Goal: Task Accomplishment & Management: Manage account settings

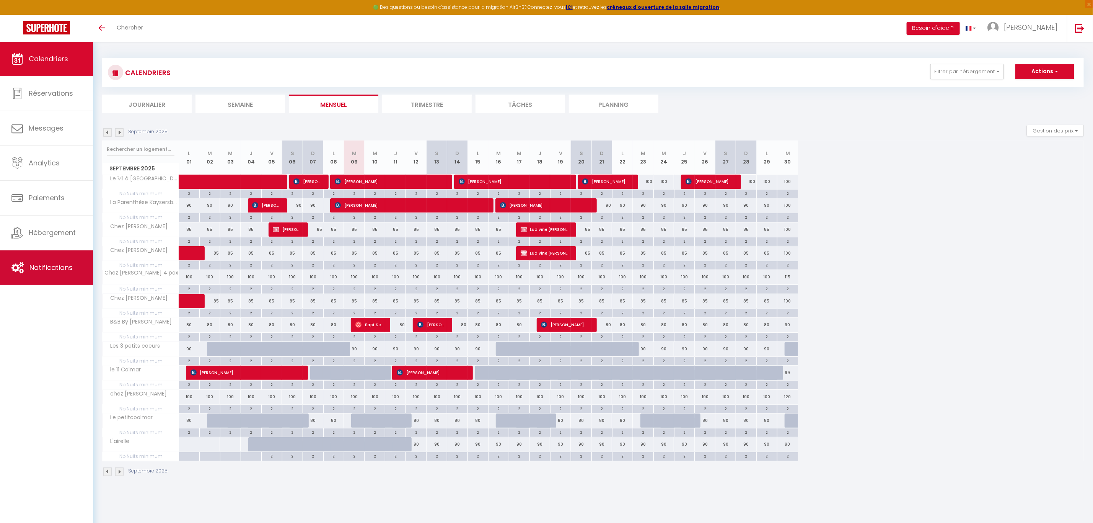
click at [52, 272] on span "Notifications" at bounding box center [50, 268] width 43 height 10
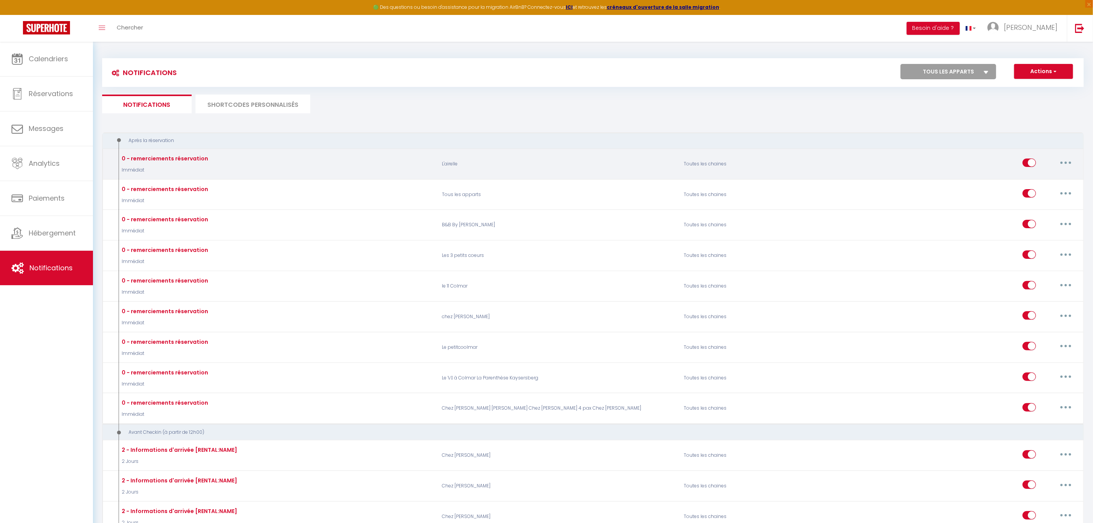
click at [1062, 162] on button "button" at bounding box center [1065, 163] width 21 height 12
click at [1026, 180] on link "Editer" at bounding box center [1046, 180] width 57 height 13
type input "0 - remerciements réservation"
select select "Immédiat"
select select "if_booking_is_paid"
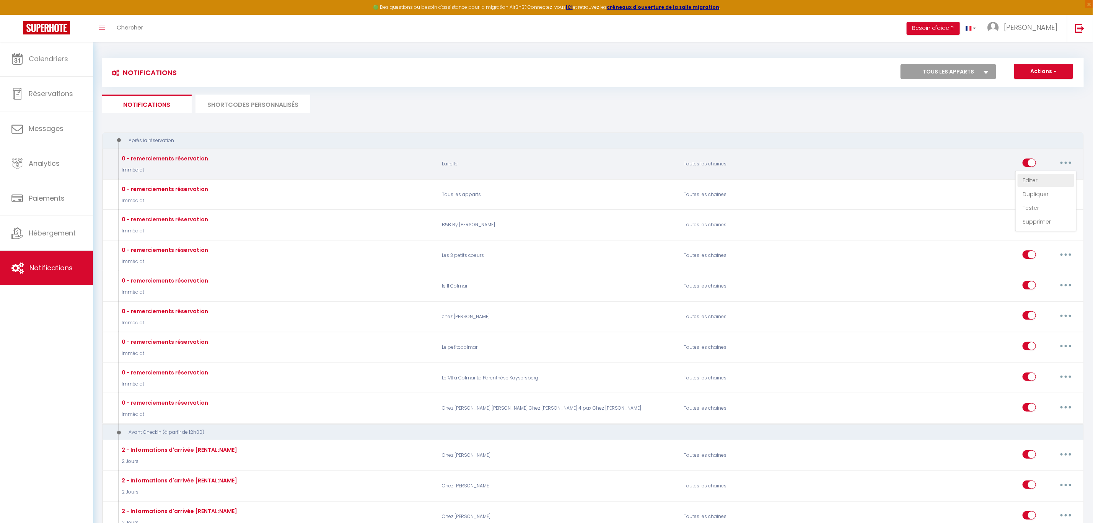
checkbox input "true"
checkbox input "false"
radio input "true"
type input "Merci pour votre réservation - [BOOKING:ID] - [GUEST:FIRST_NAME] [GUEST:LAST_NA…"
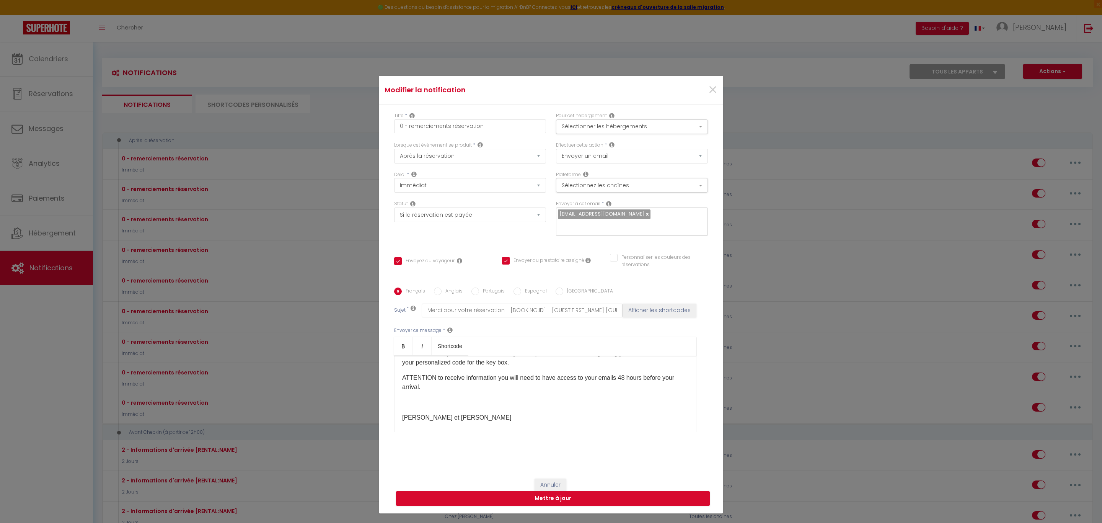
scroll to position [251, 0]
click at [565, 491] on button "Mettre à jour" at bounding box center [553, 498] width 314 height 15
checkbox input "true"
checkbox input "false"
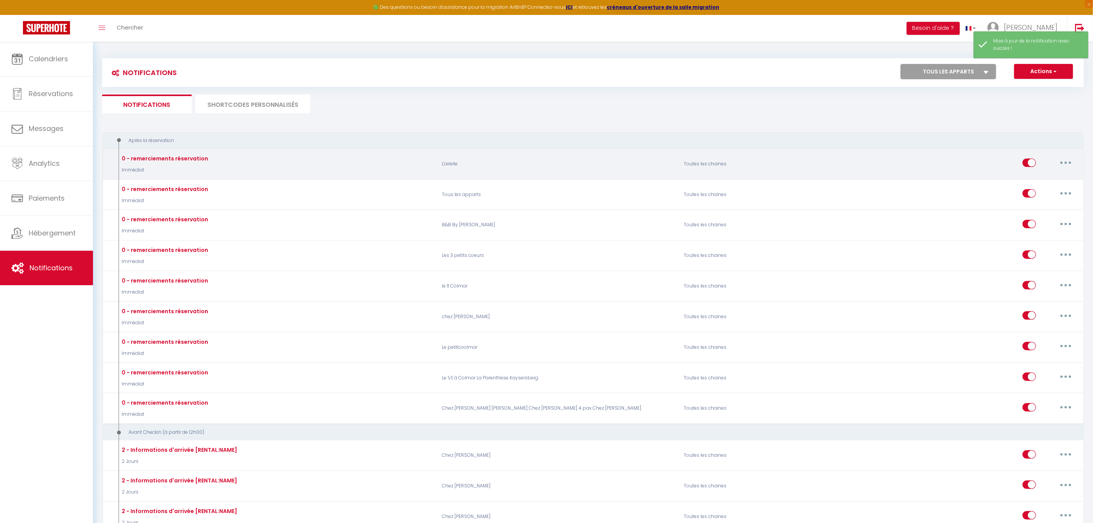
click at [1063, 161] on button "button" at bounding box center [1065, 163] width 21 height 12
click at [1026, 177] on link "Editer" at bounding box center [1046, 180] width 57 height 13
type input "0 - remerciements réservation"
select select "Immédiat"
select select "if_booking_is_paid"
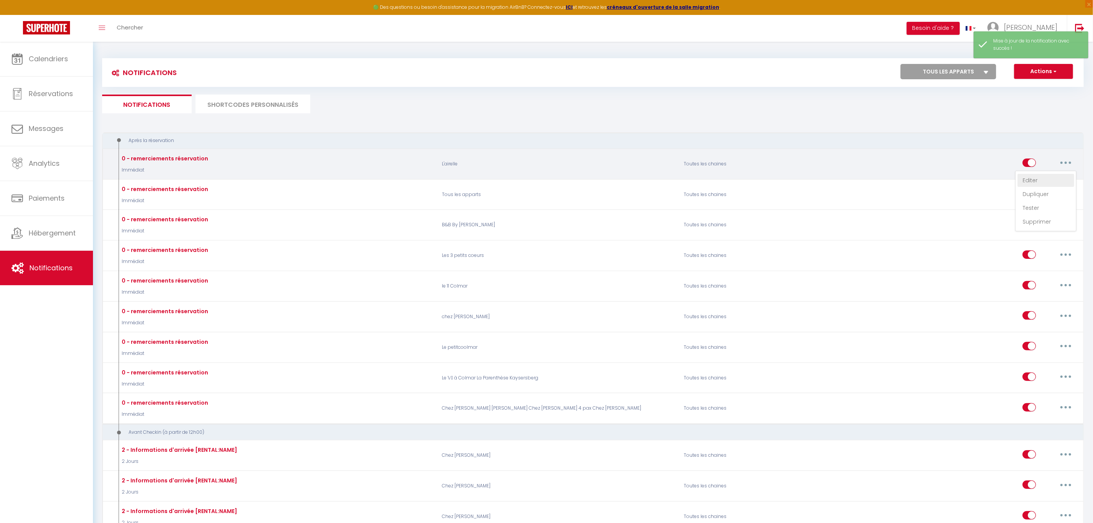
checkbox input "true"
checkbox input "false"
radio input "true"
type input "Merci pour votre réservation - [BOOKING:ID] - [GUEST:FIRST_NAME] [GUEST:LAST_NA…"
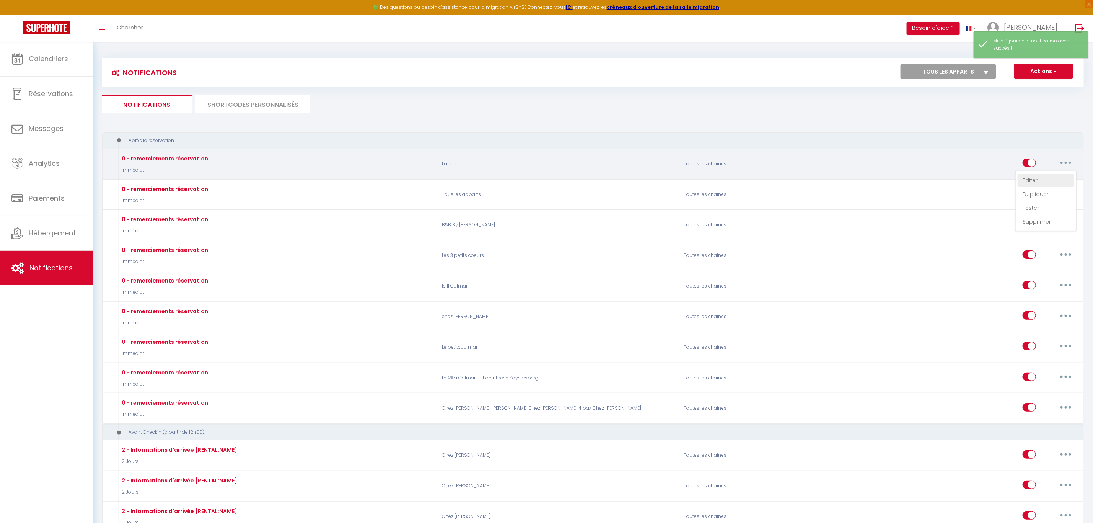
checkbox input "false"
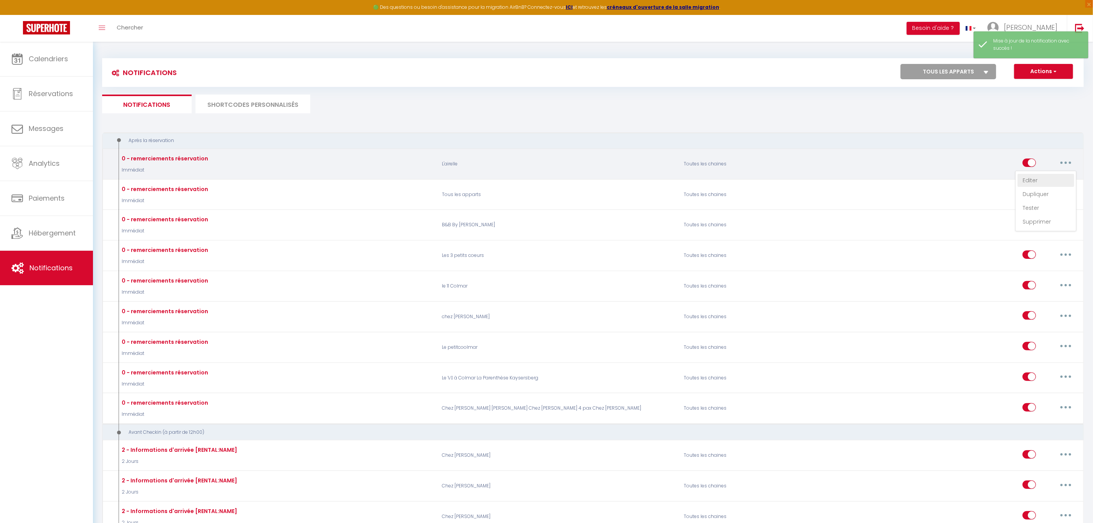
checkbox input "false"
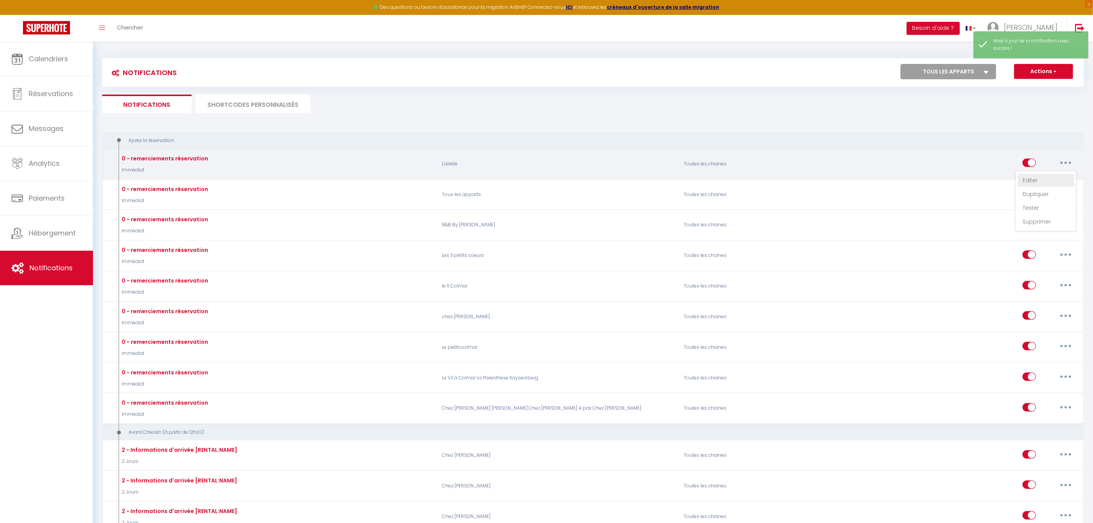
checkbox input "false"
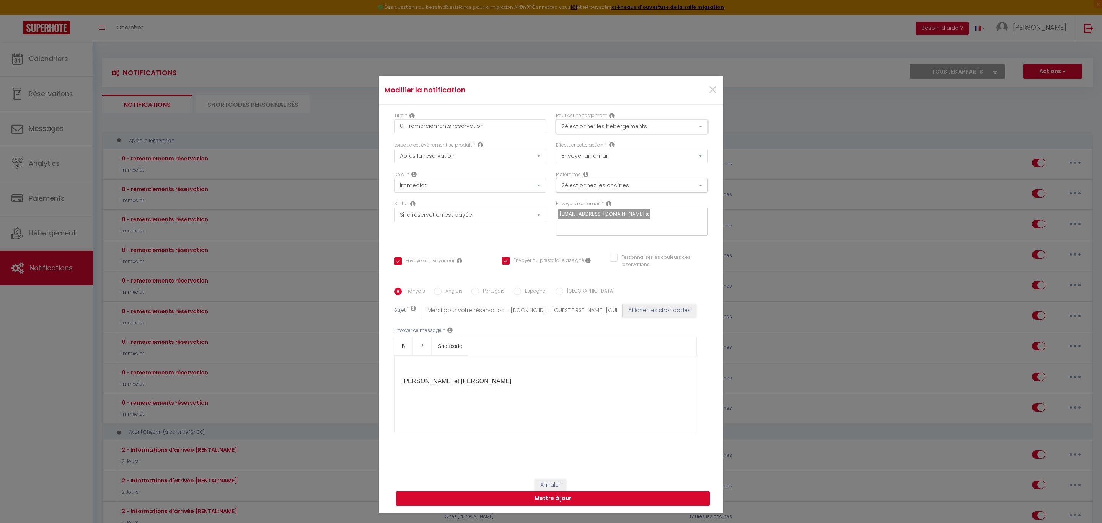
click at [695, 133] on button "Sélectionner les hébergements" at bounding box center [632, 126] width 152 height 15
click at [555, 162] on input "Autres" at bounding box center [633, 159] width 157 height 8
checkbox input "true"
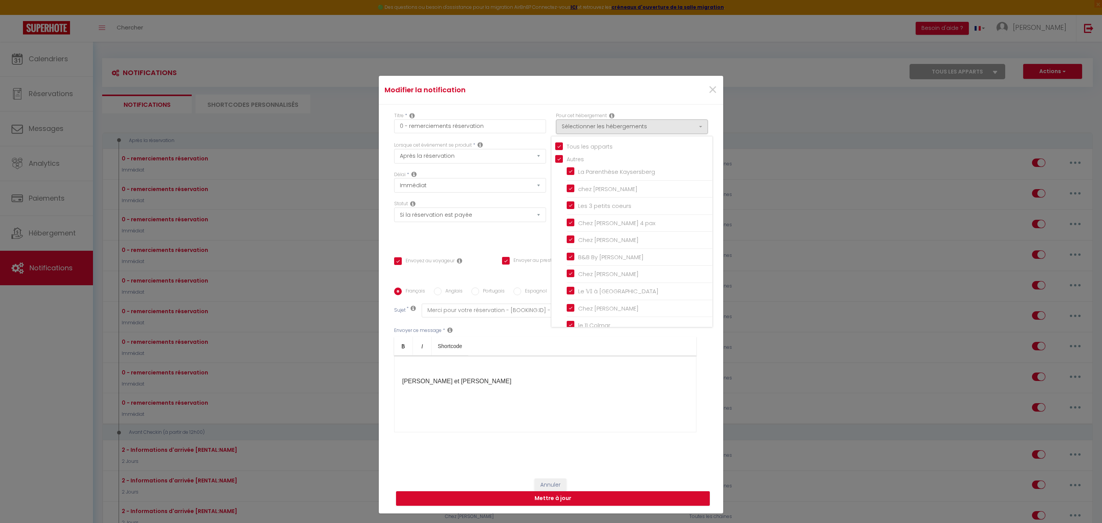
checkbox input "true"
checkbox input "false"
checkbox input "true"
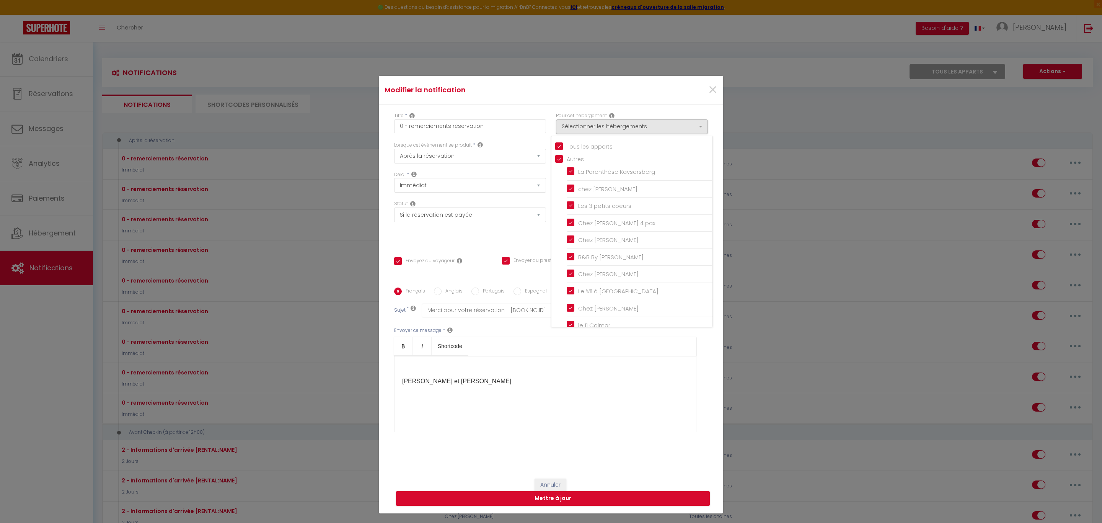
checkbox input "true"
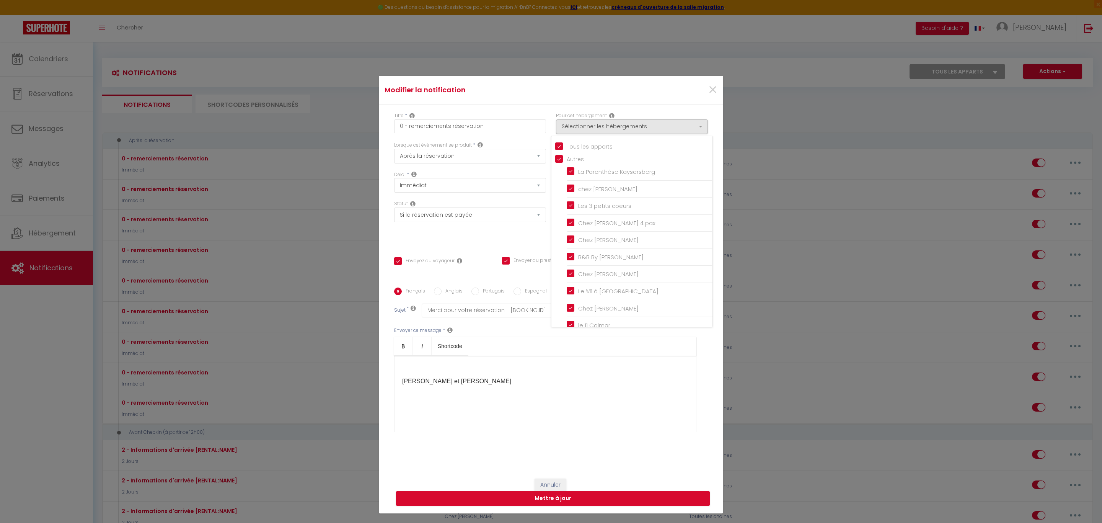
checkbox input "true"
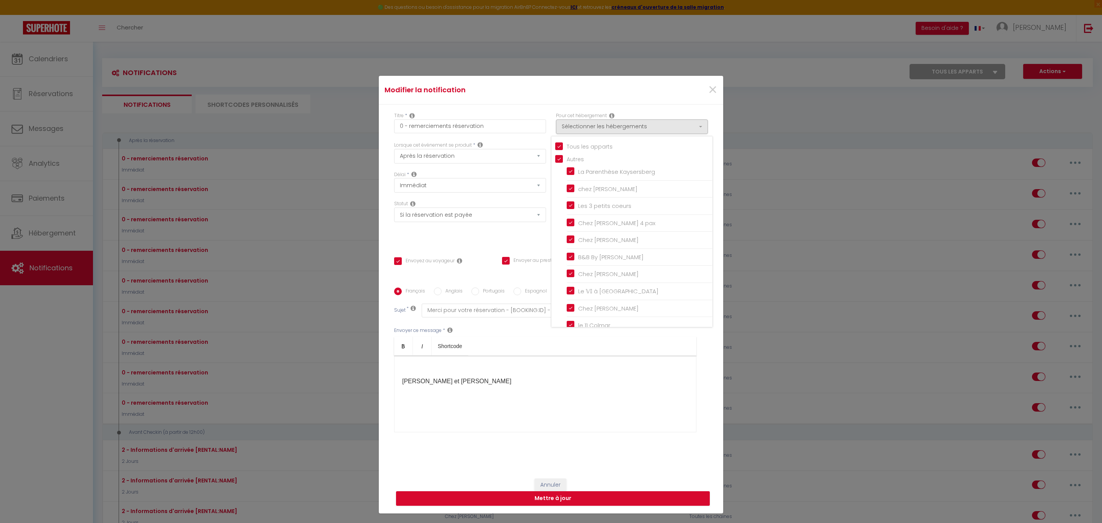
click at [555, 162] on input "Autres" at bounding box center [633, 159] width 157 height 8
checkbox input "false"
checkbox input "true"
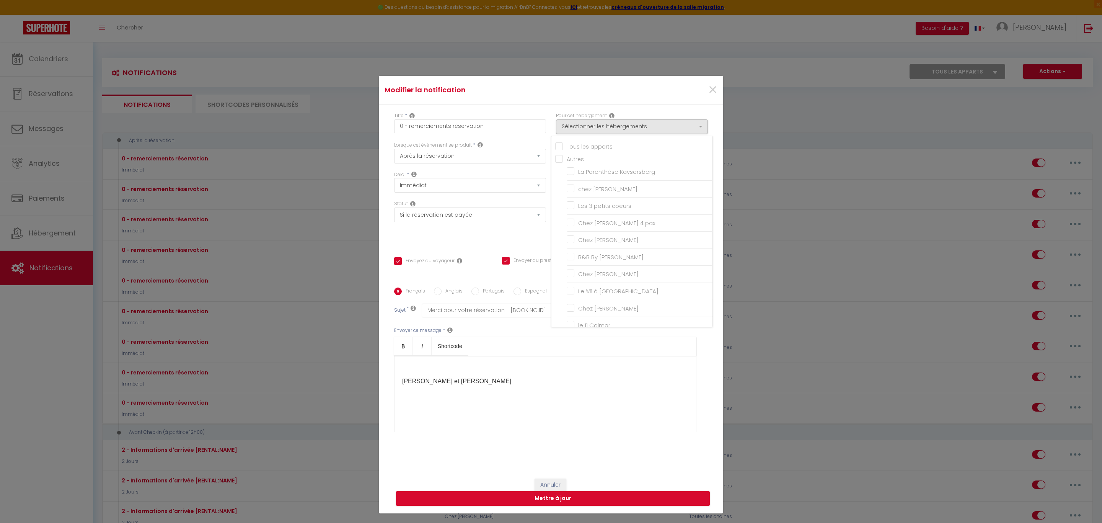
checkbox input "false"
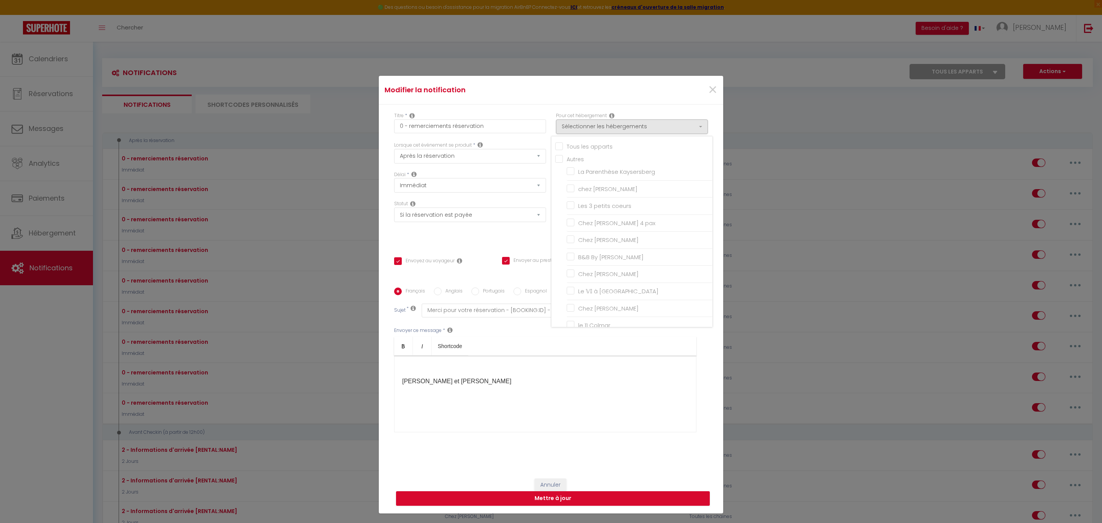
checkbox input "false"
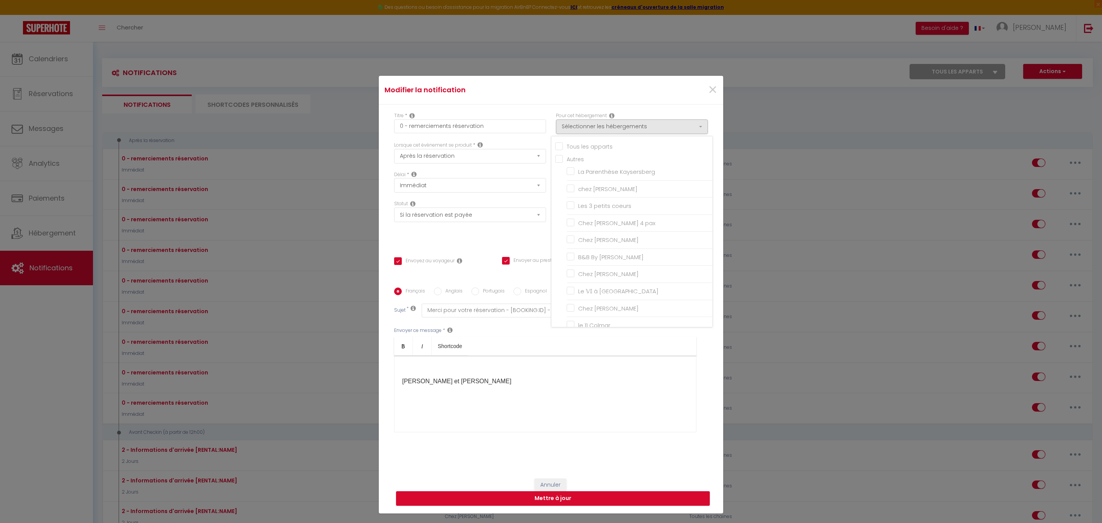
checkbox input "false"
click at [555, 162] on input "Autres" at bounding box center [633, 159] width 157 height 8
checkbox input "true"
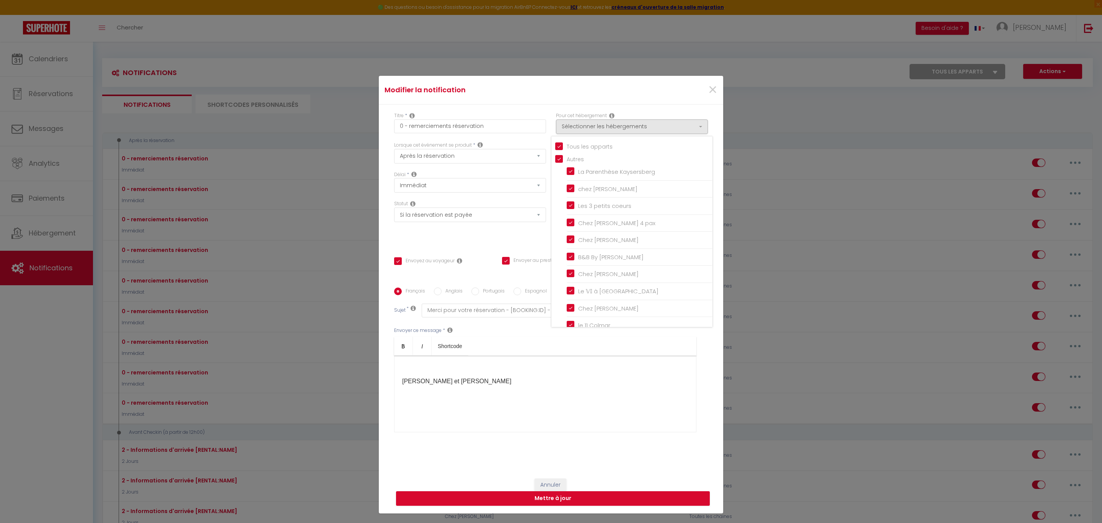
checkbox input "true"
checkbox input "false"
checkbox input "true"
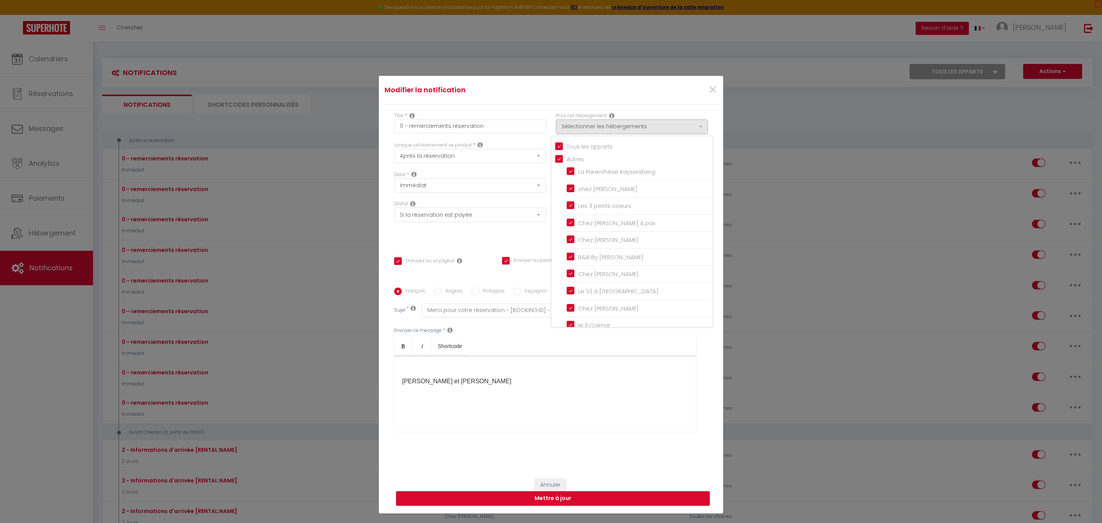
checkbox input "true"
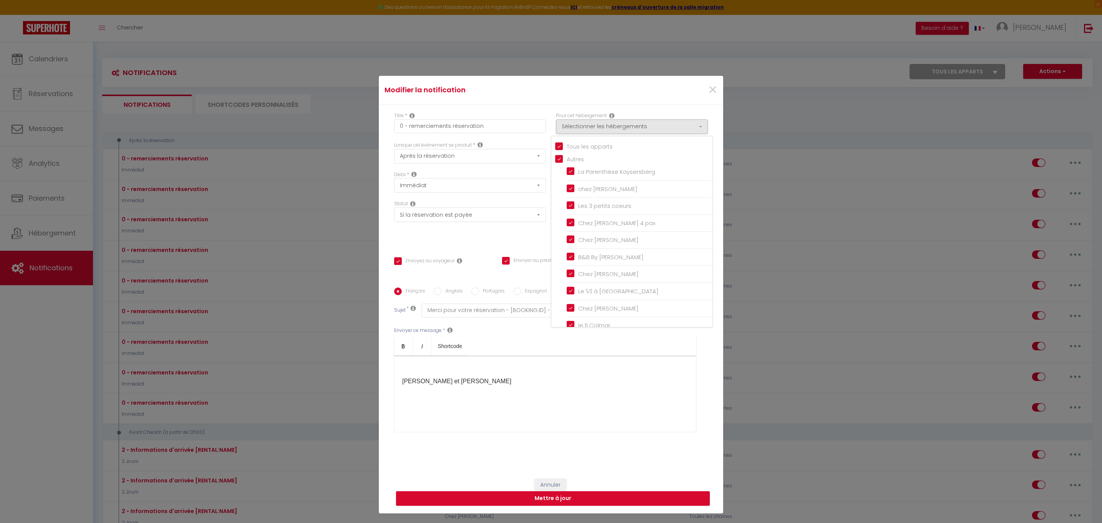
checkbox input "true"
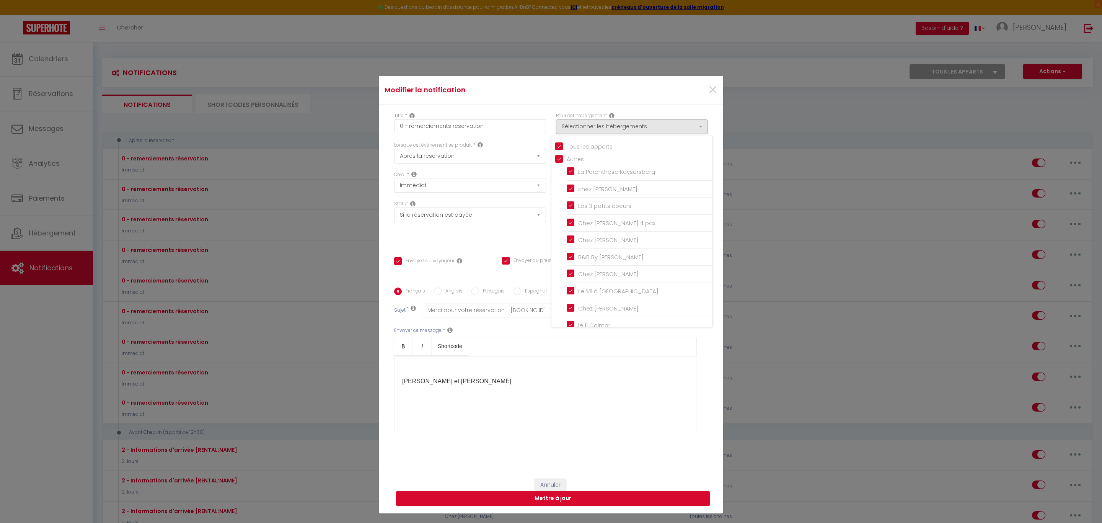
checkbox input "true"
click at [555, 162] on input "Autres" at bounding box center [633, 159] width 157 height 8
checkbox input "false"
checkbox input "true"
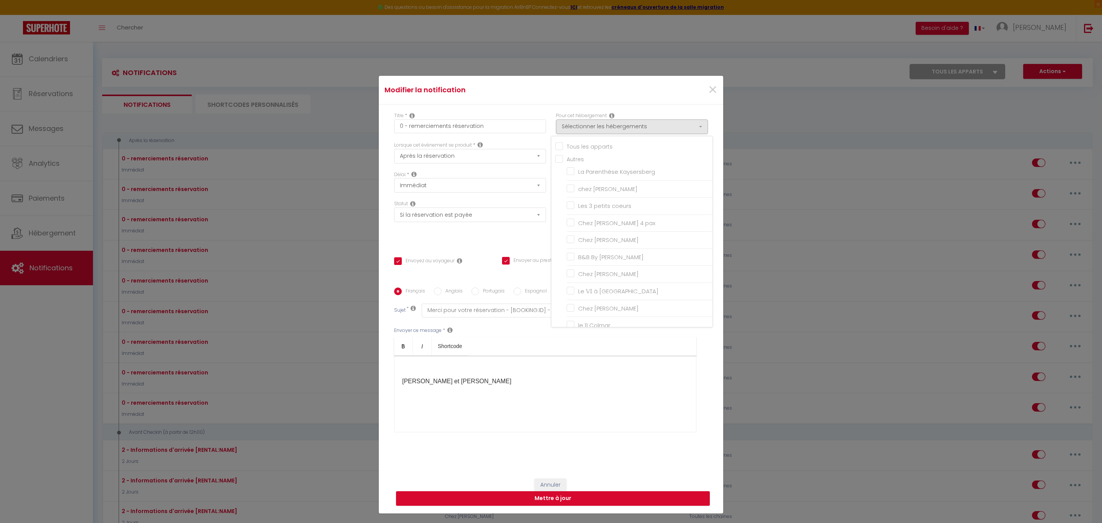
checkbox input "true"
checkbox input "false"
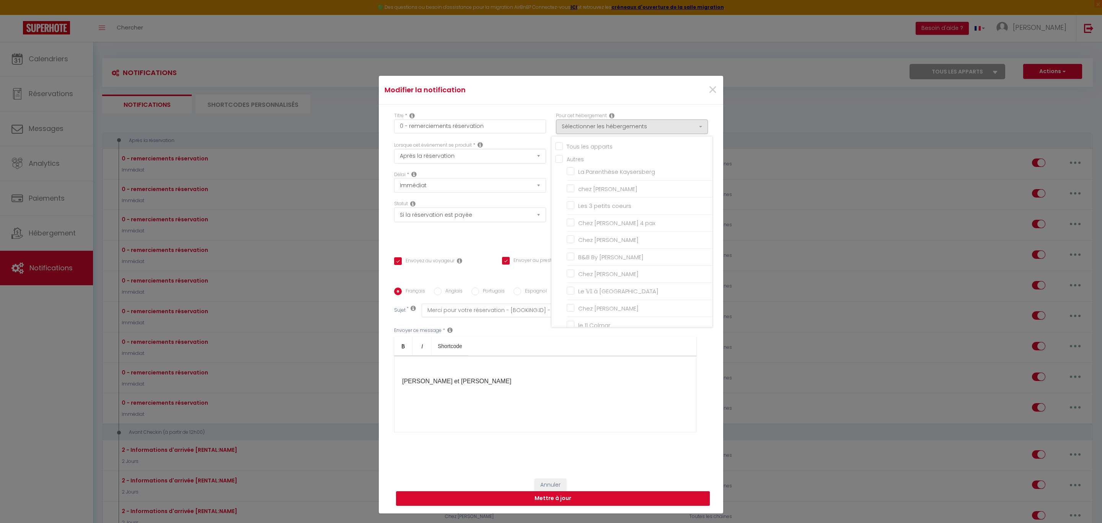
checkbox input "false"
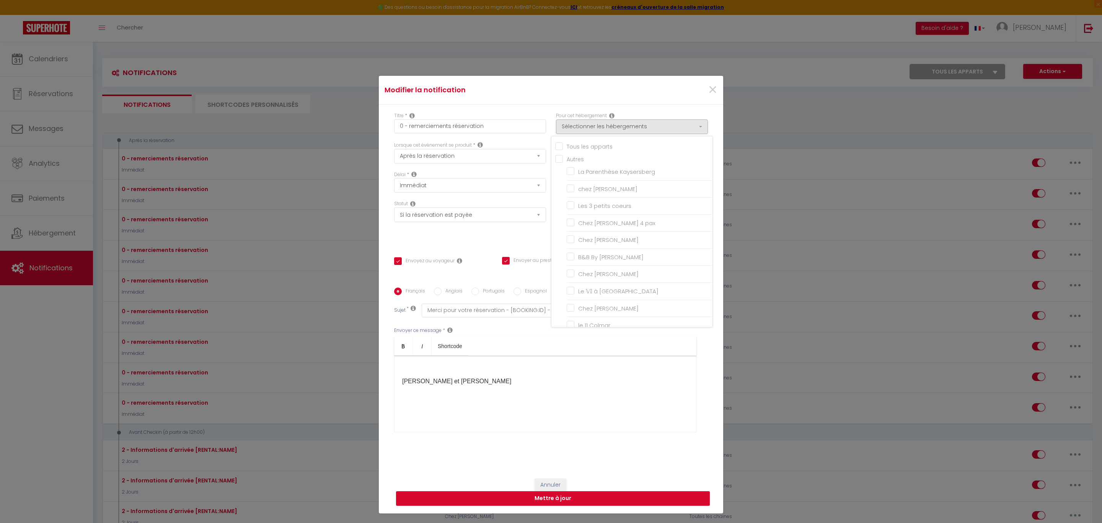
checkbox input "false"
click at [708, 94] on span "×" at bounding box center [713, 89] width 10 height 23
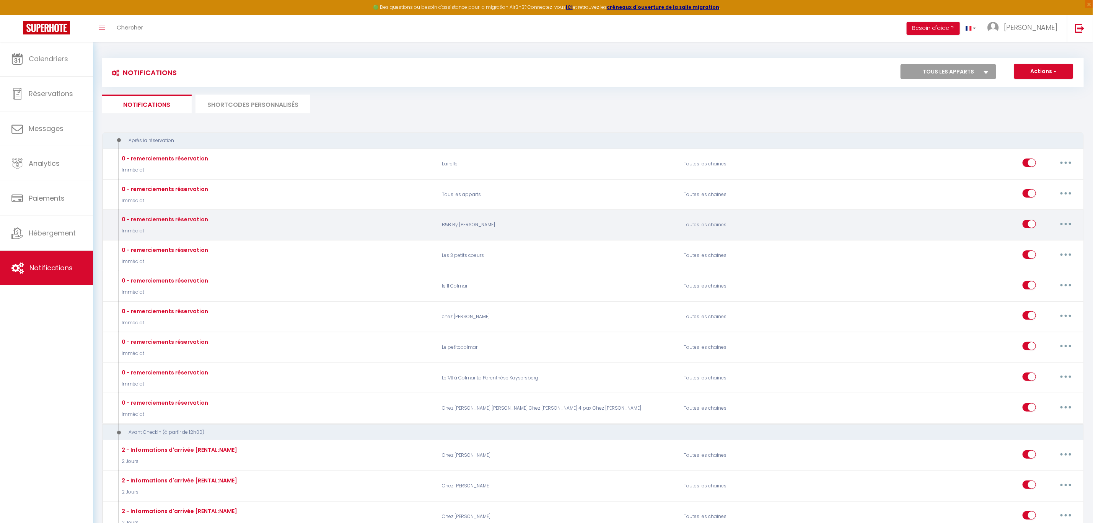
click at [1062, 225] on button "button" at bounding box center [1065, 224] width 21 height 12
click at [1028, 240] on link "Editer" at bounding box center [1046, 241] width 57 height 13
checkbox input "true"
checkbox input "false"
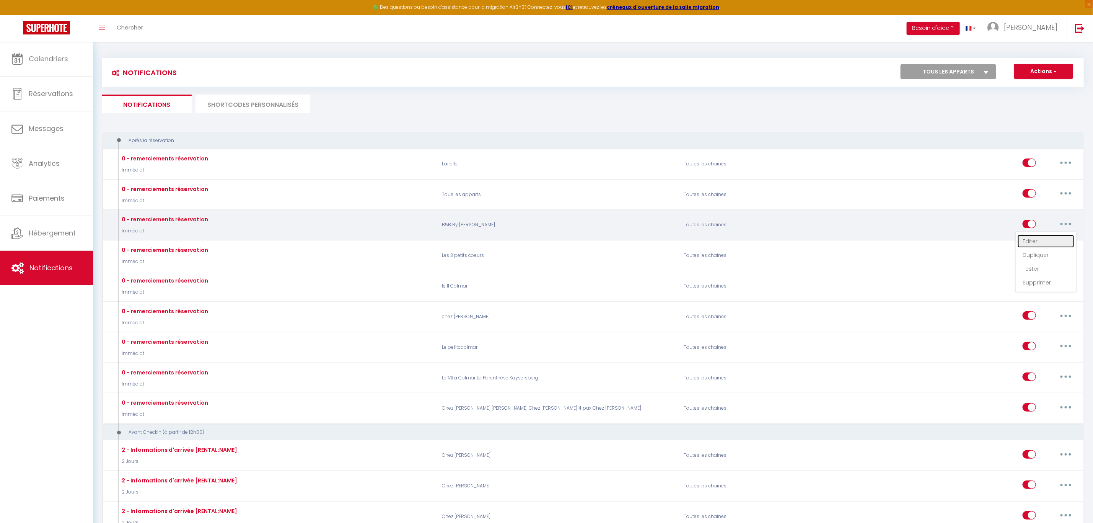
checkbox input "false"
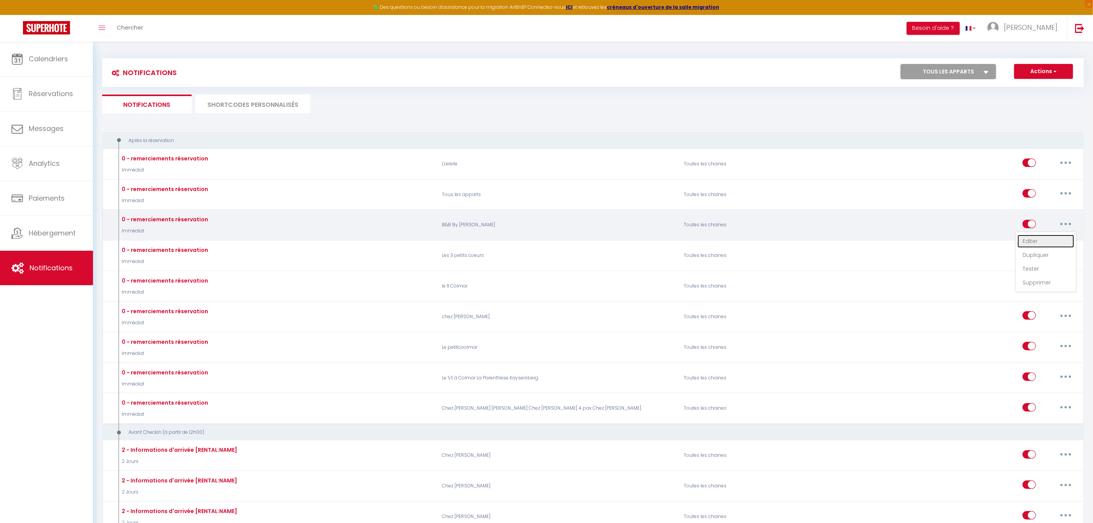
checkbox input "true"
checkbox input "false"
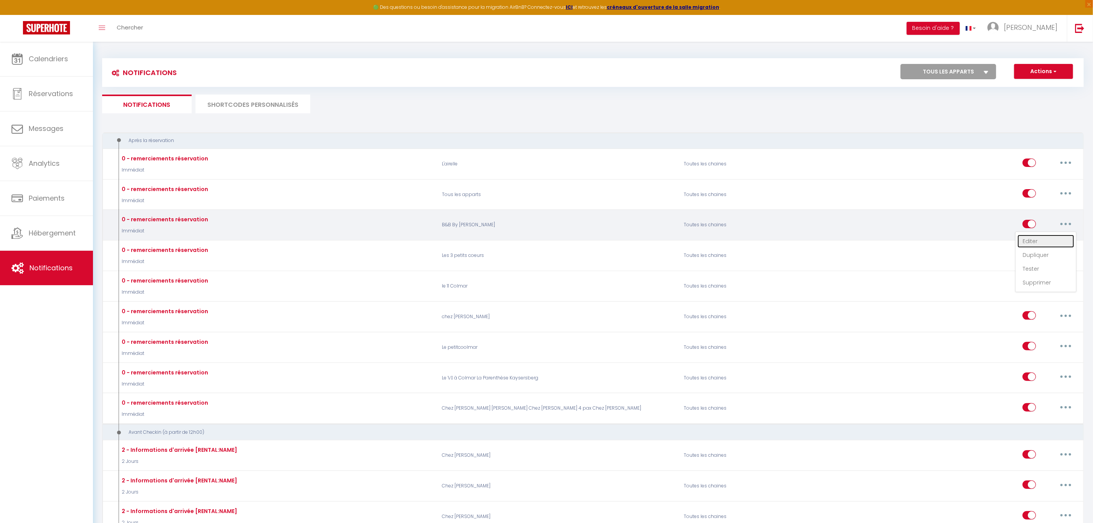
checkbox input "false"
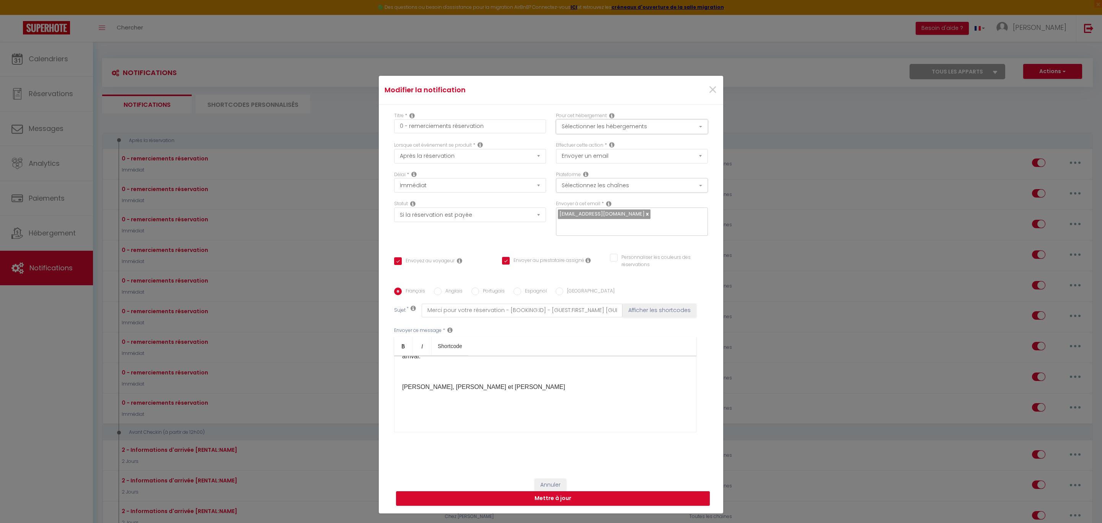
click at [691, 131] on button "Sélectionner les hébergements" at bounding box center [632, 126] width 152 height 15
click at [1078, 162] on div "Modifier la notification × Titre * 0 - remerciements réservation Pour cet héber…" at bounding box center [551, 261] width 1102 height 523
click at [1076, 162] on div "Modifier la notification × Titre * 0 - remerciements réservation Pour cet héber…" at bounding box center [551, 261] width 1102 height 523
click at [709, 95] on span "×" at bounding box center [713, 89] width 10 height 23
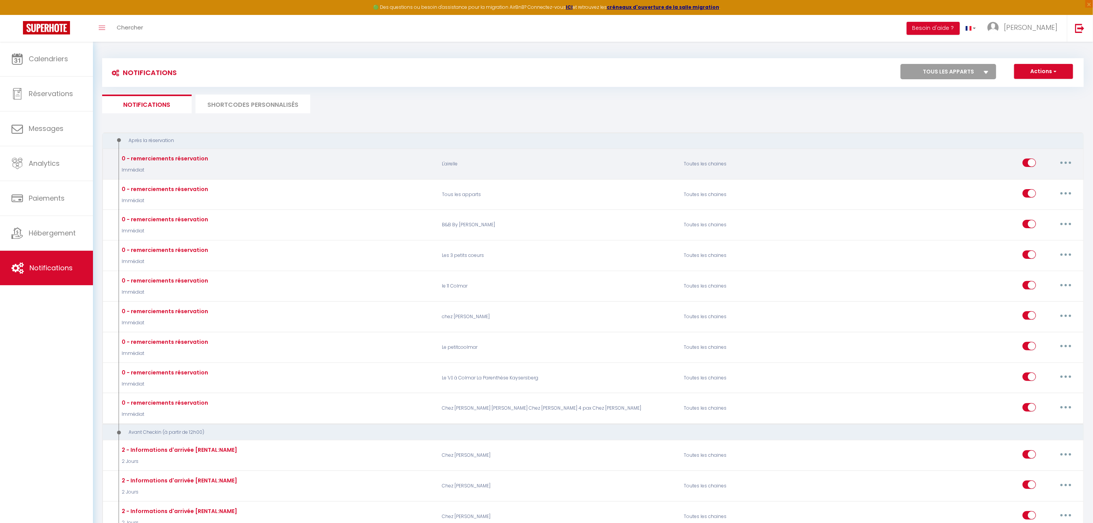
click at [1065, 162] on icon "button" at bounding box center [1066, 162] width 2 height 2
click at [1022, 179] on link "Editer" at bounding box center [1046, 180] width 57 height 13
checkbox input "true"
checkbox input "false"
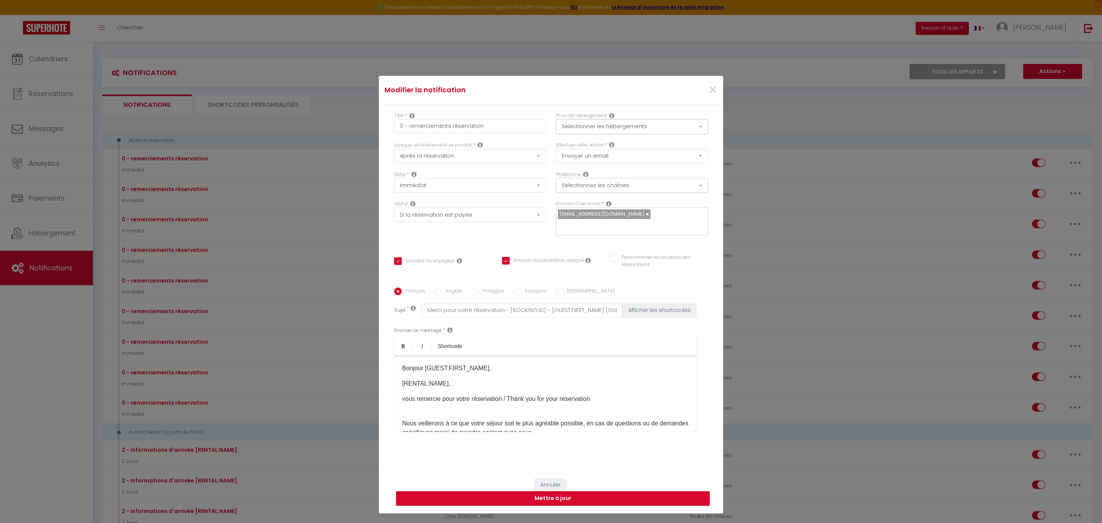
click at [693, 130] on button "Sélectionner les hébergements" at bounding box center [632, 126] width 152 height 15
click at [708, 96] on span "×" at bounding box center [713, 89] width 10 height 23
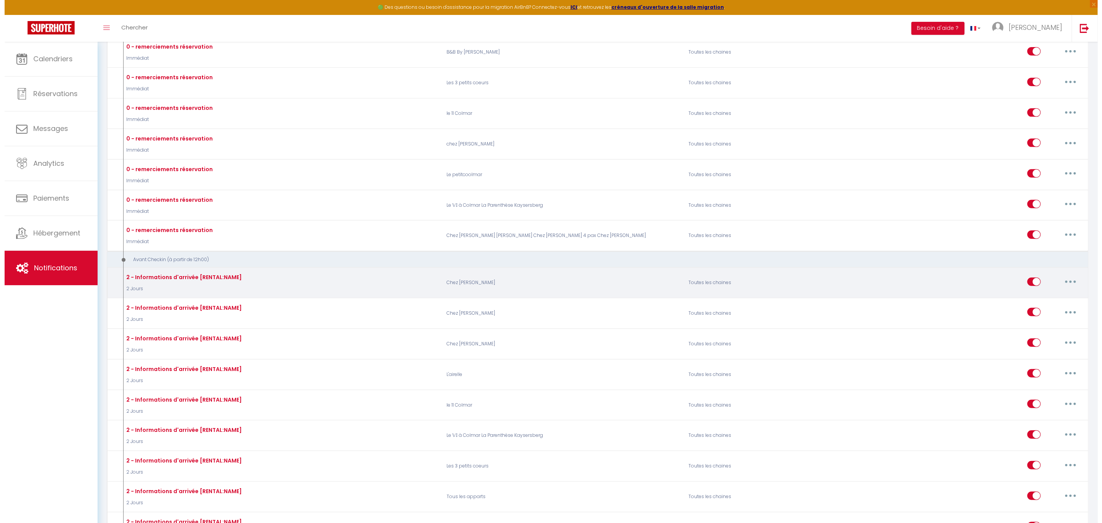
scroll to position [191, 0]
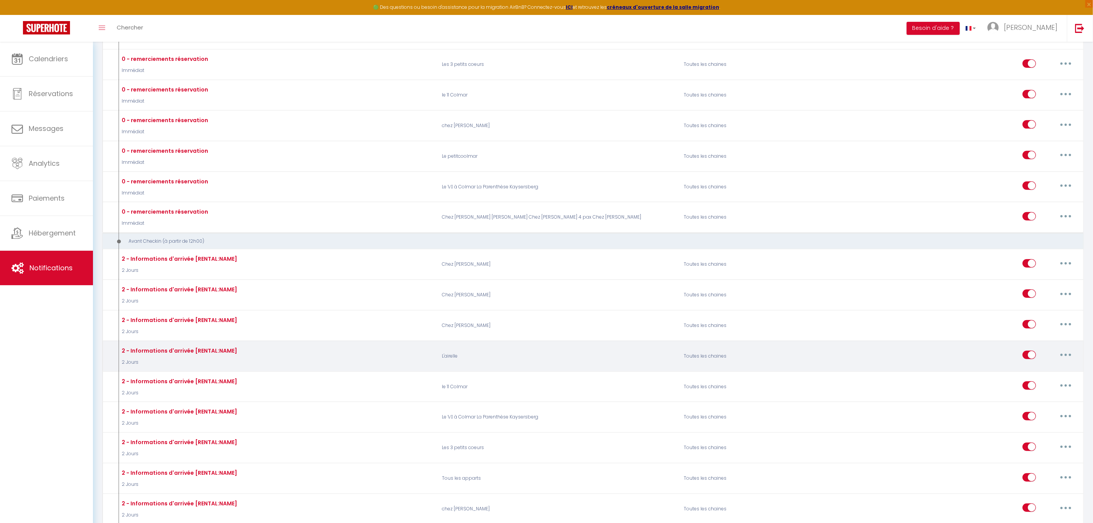
click at [1072, 361] on button "button" at bounding box center [1065, 355] width 21 height 12
click at [1028, 379] on link "Editer" at bounding box center [1046, 372] width 57 height 13
type input "2 - Informations d'arrivée [RENTAL:NAME]"
select select "2 Jours"
select select
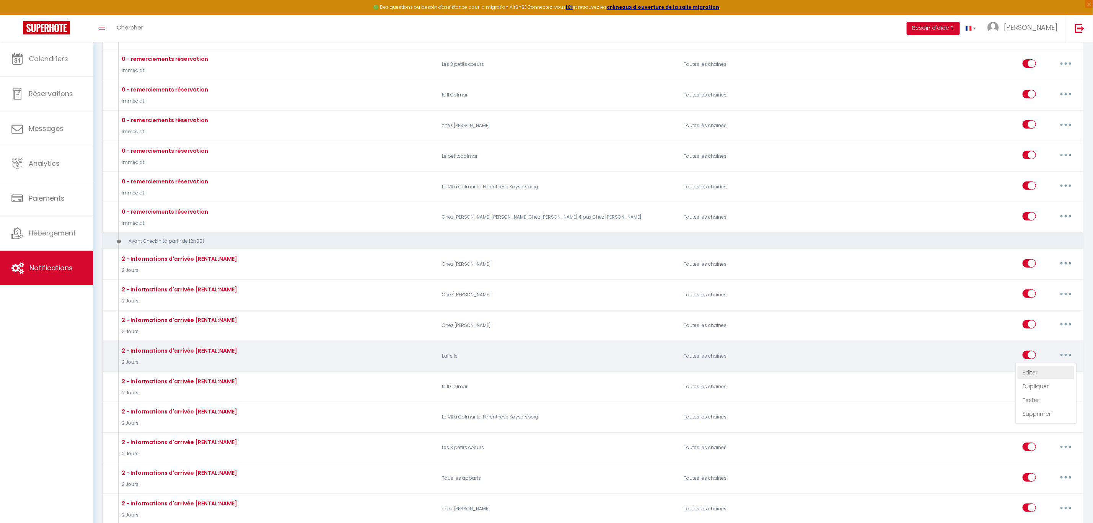
checkbox input "true"
checkbox input "false"
type input "Informations d'arrivée [RENTAL:NAME][informations d'arrivée]"
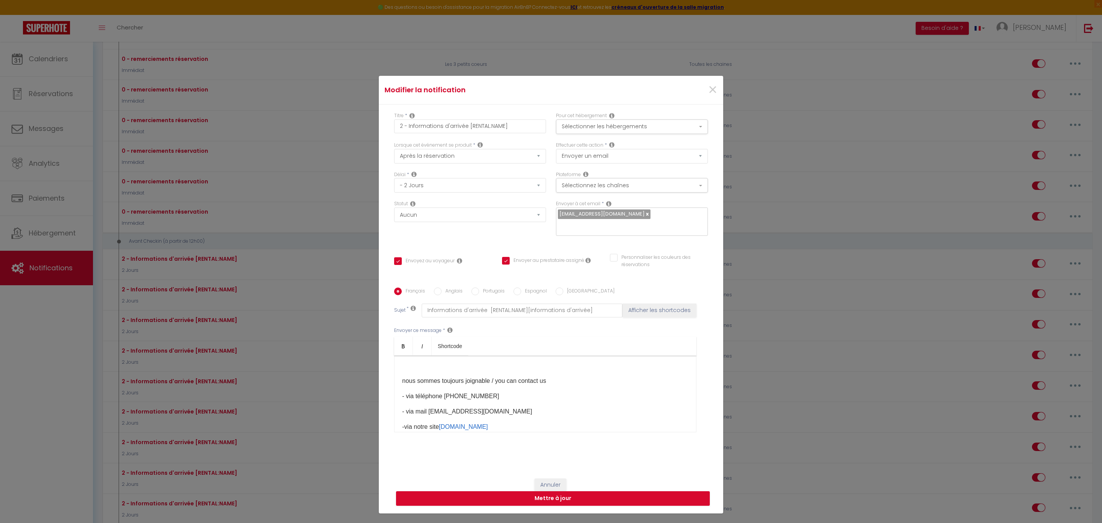
scroll to position [208, 0]
click at [427, 407] on p "Laurence, Sandie et Pascal" at bounding box center [545, 411] width 286 height 9
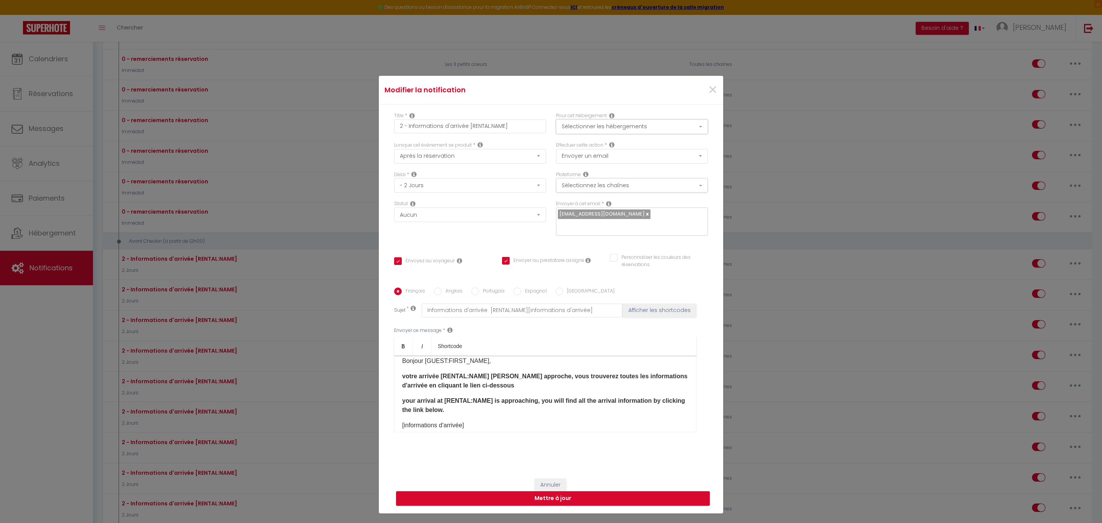
click at [693, 129] on button "Sélectionner les hébergements" at bounding box center [632, 126] width 152 height 15
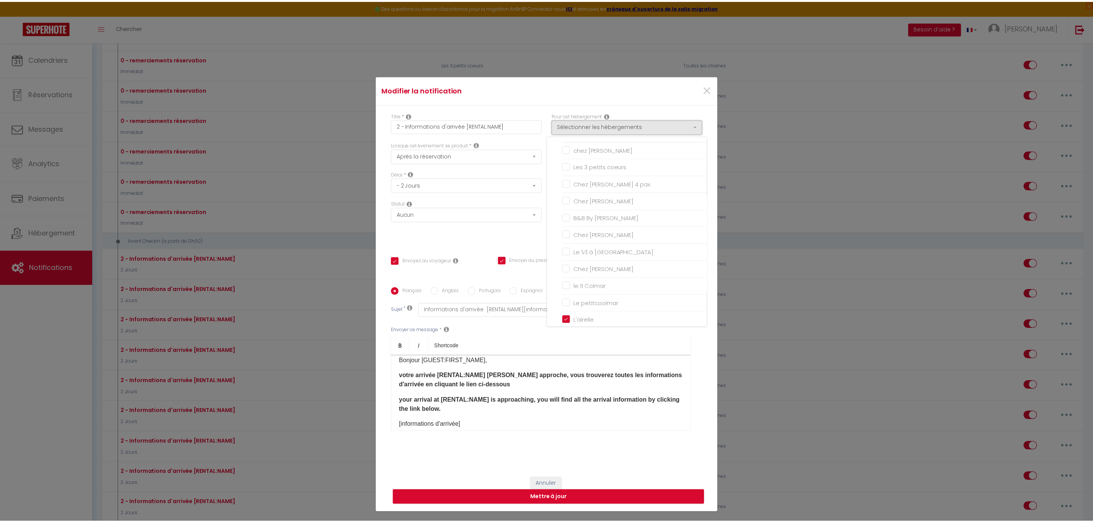
scroll to position [49, 0]
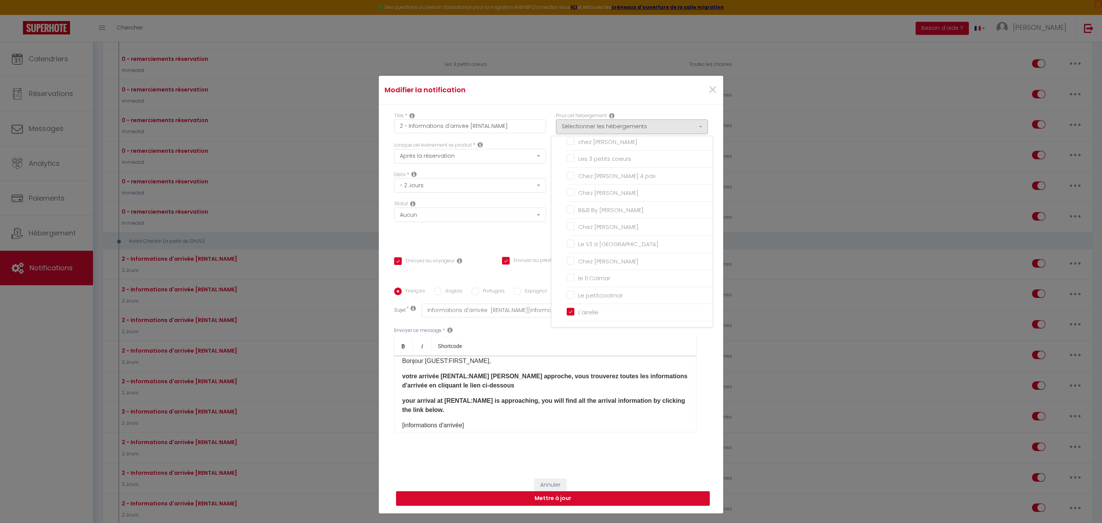
click at [575, 497] on button "Mettre à jour" at bounding box center [553, 498] width 314 height 15
checkbox input "true"
checkbox input "false"
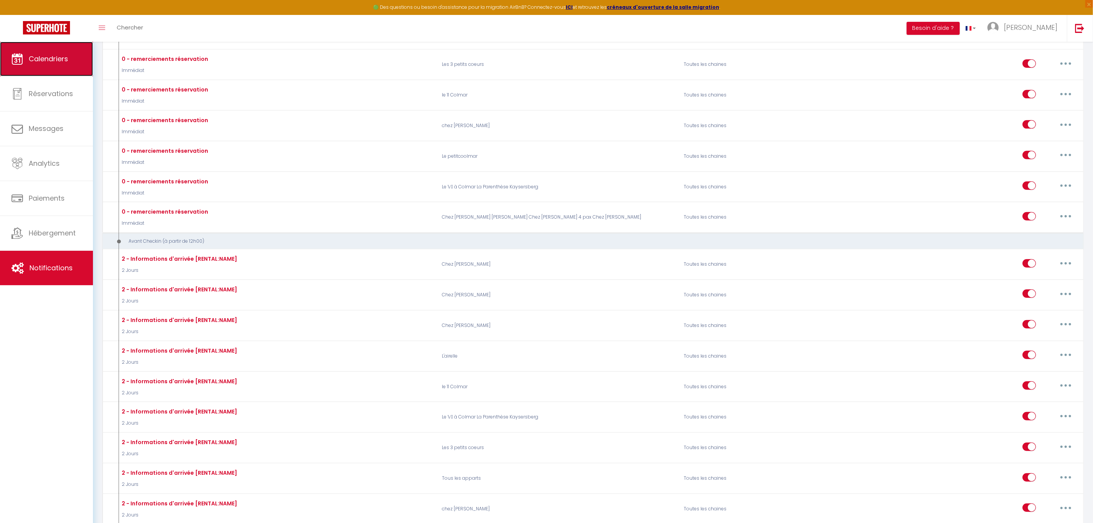
click at [52, 60] on span "Calendriers" at bounding box center [48, 59] width 39 height 10
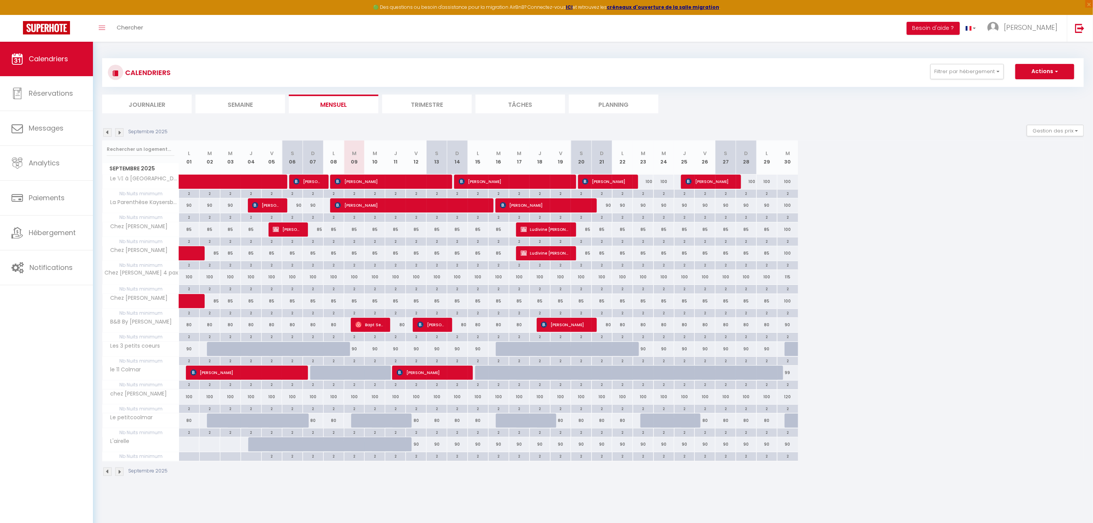
click at [117, 132] on img at bounding box center [119, 132] width 8 height 8
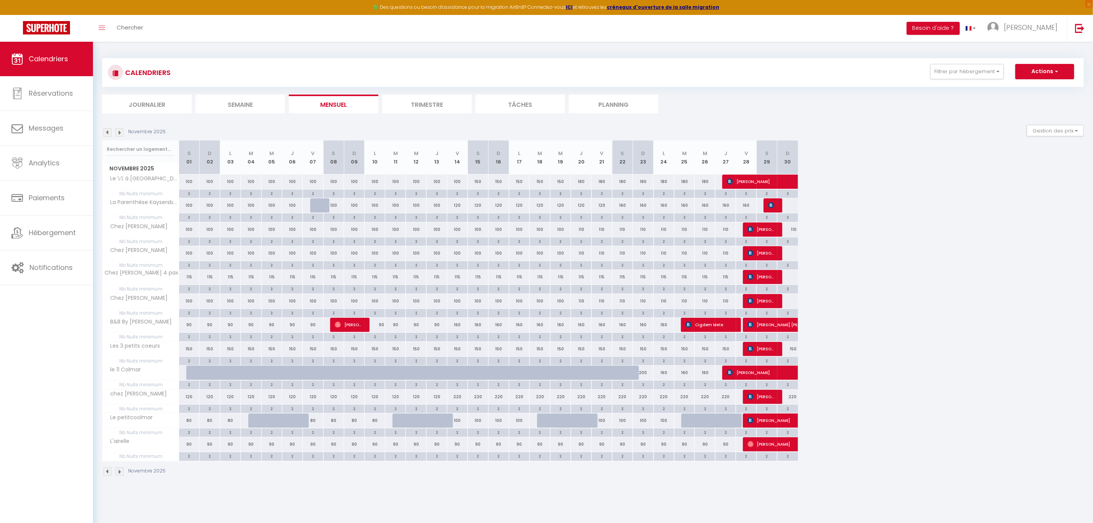
click at [117, 132] on img at bounding box center [119, 132] width 8 height 8
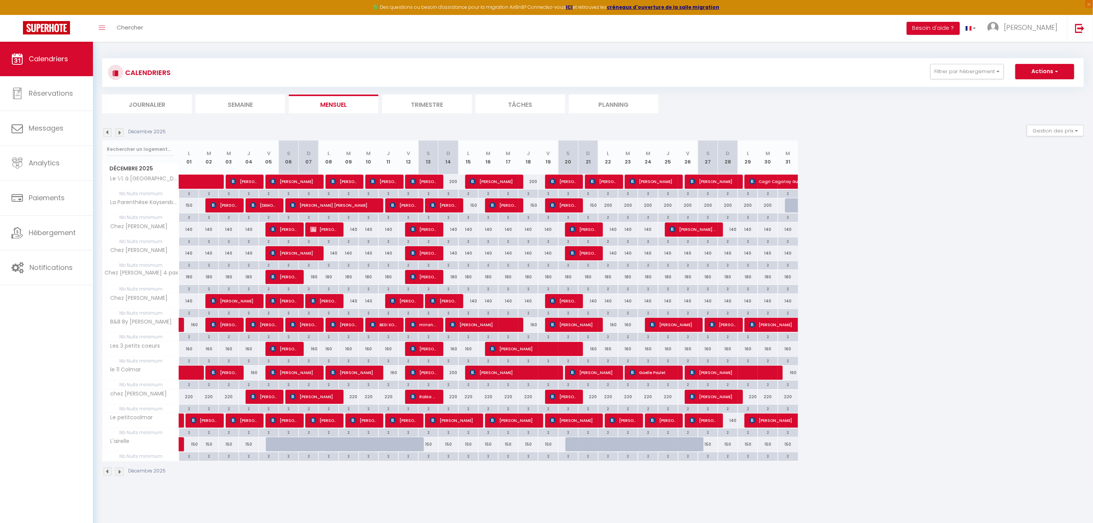
click at [108, 130] on img at bounding box center [107, 132] width 8 height 8
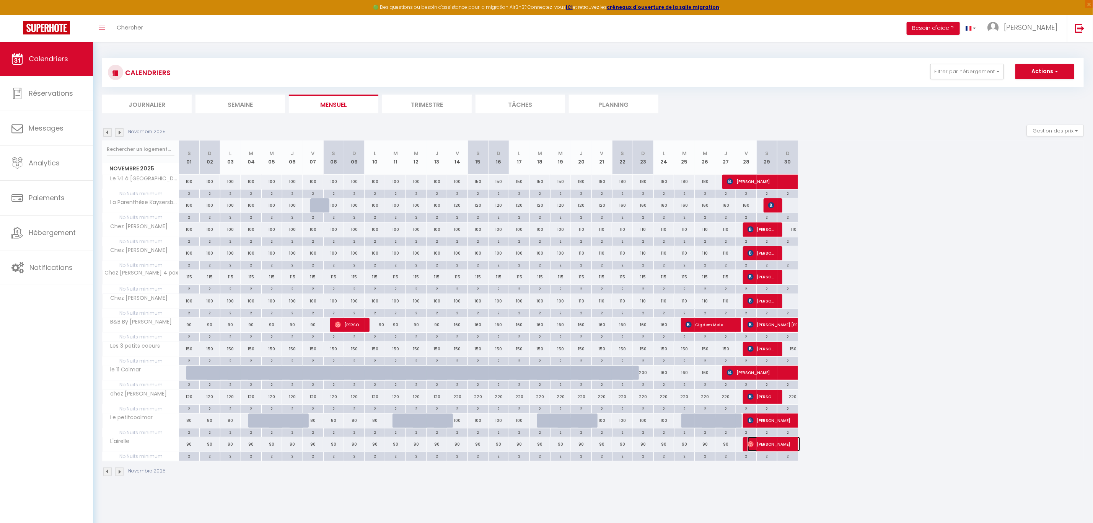
click at [777, 447] on span "[PERSON_NAME]" at bounding box center [774, 444] width 53 height 15
select select "OK"
select select "0"
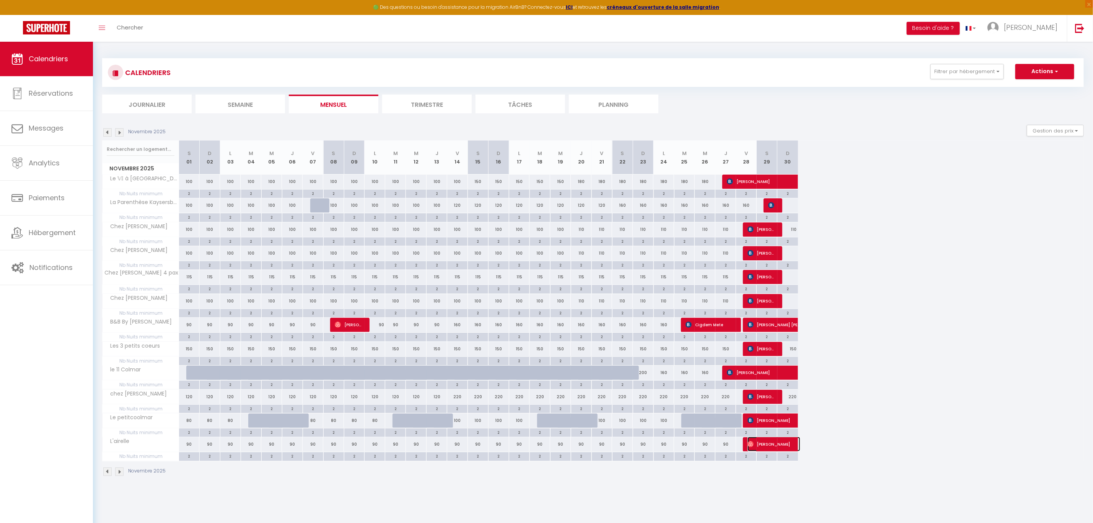
select select "1"
select select
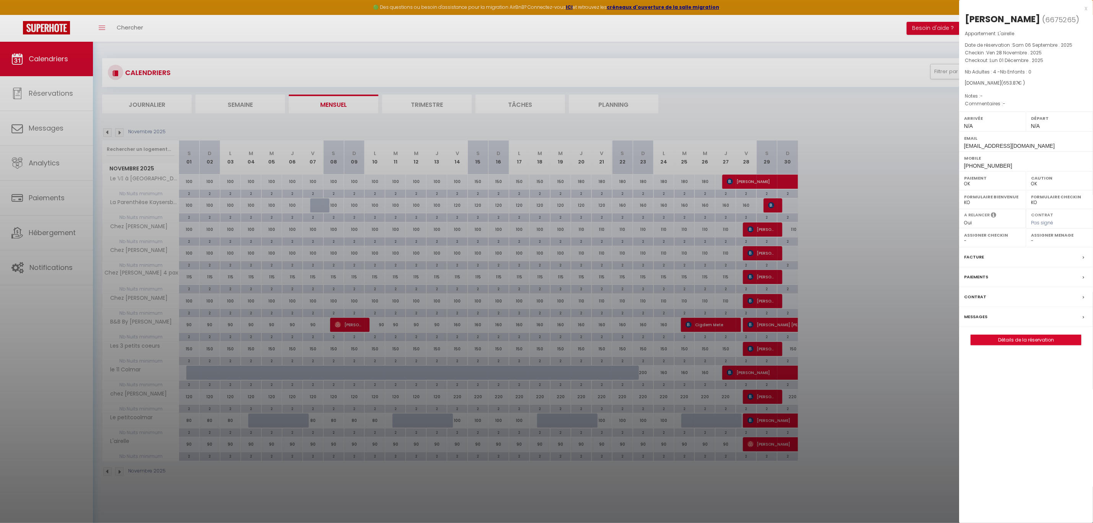
click at [972, 320] on label "Messages" at bounding box center [975, 317] width 23 height 8
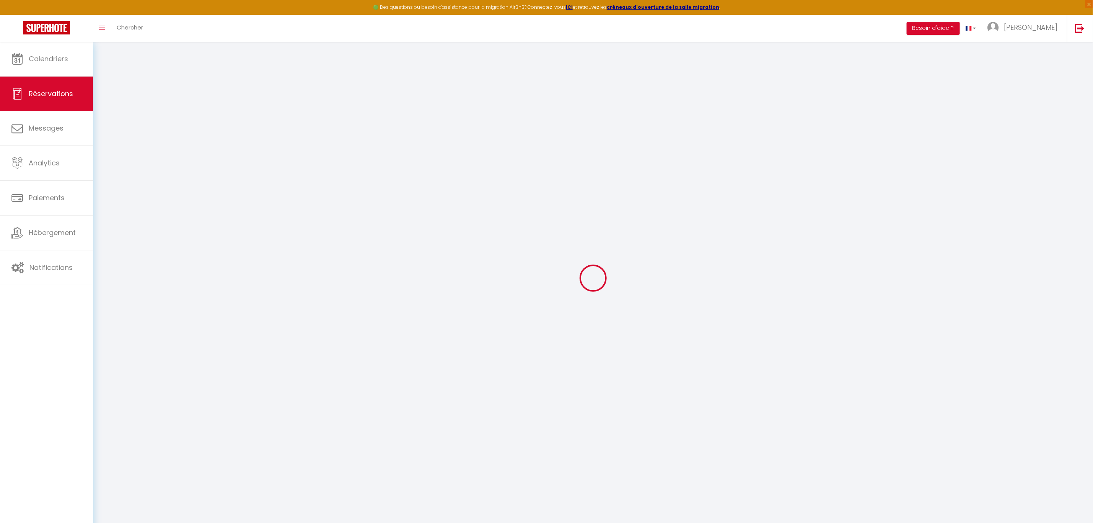
type input "Alexia"
type input "Nester"
type input "uawtrpu1wcvojuhidxie1sngkiqq@reply.superhote.com"
type input "+33602112081"
select select
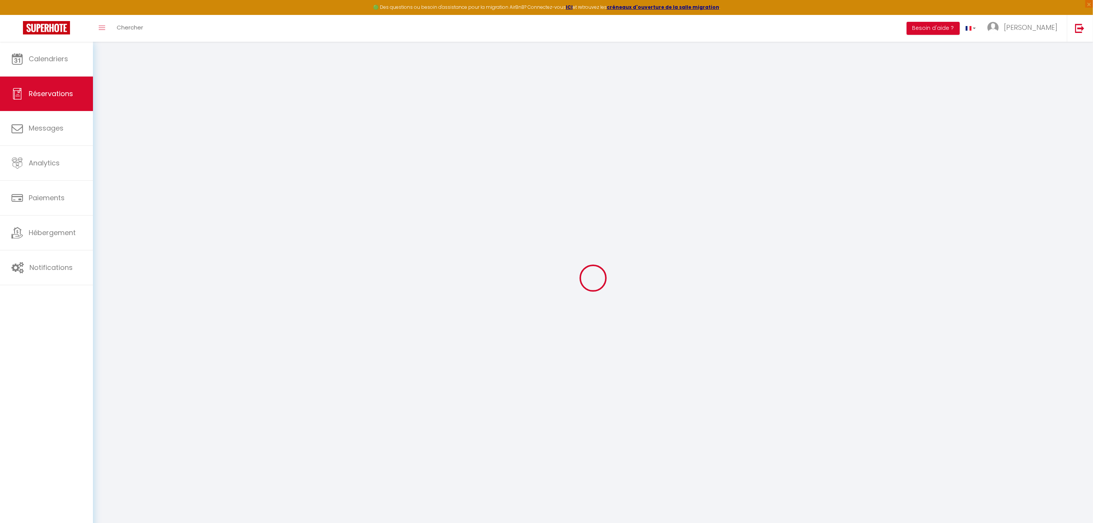
type input "94.57000000000001"
select select "76537"
select select "1"
select select
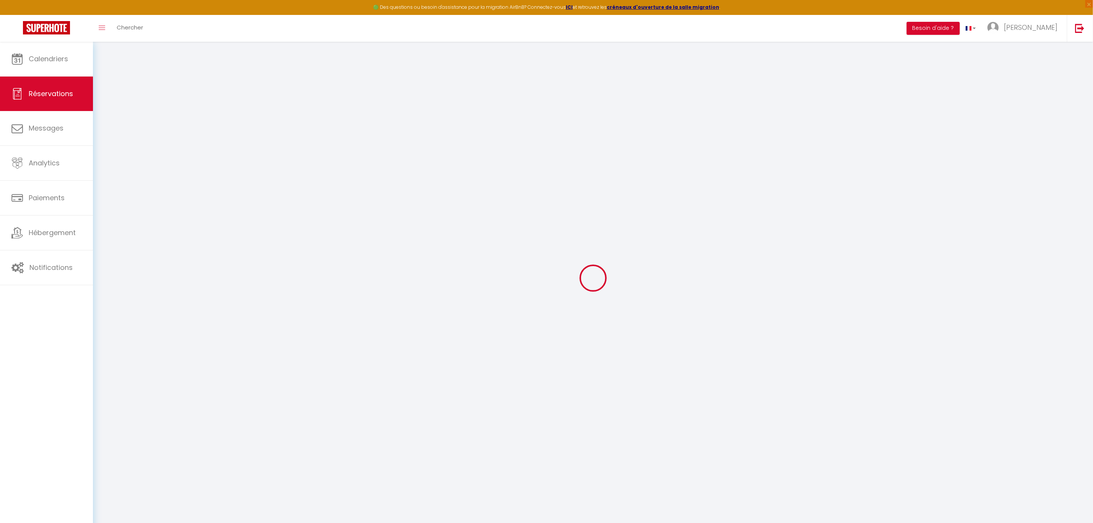
type input "4"
select select "12"
select select
type input "573"
checkbox input "false"
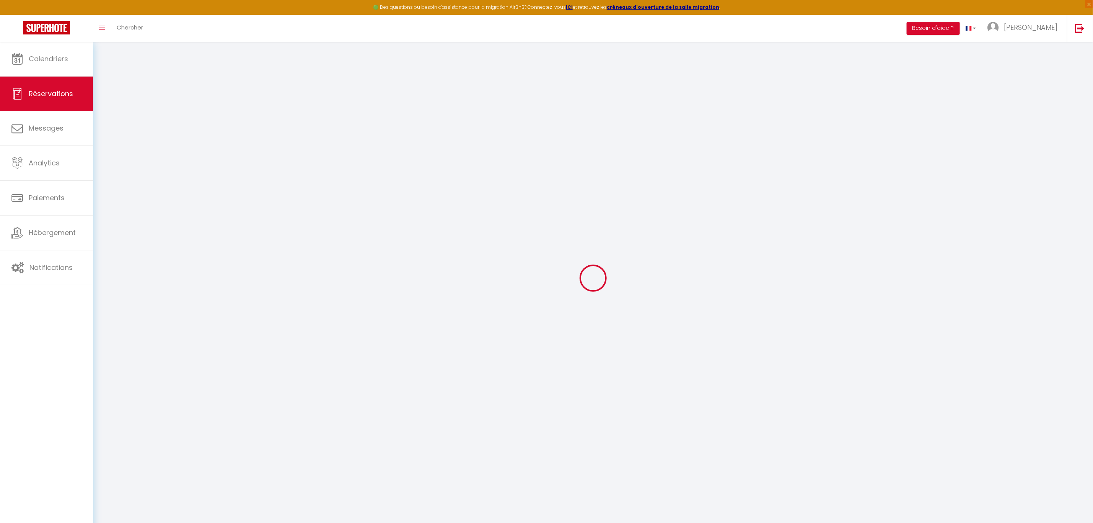
type input "102.6"
select select "1"
type input "0"
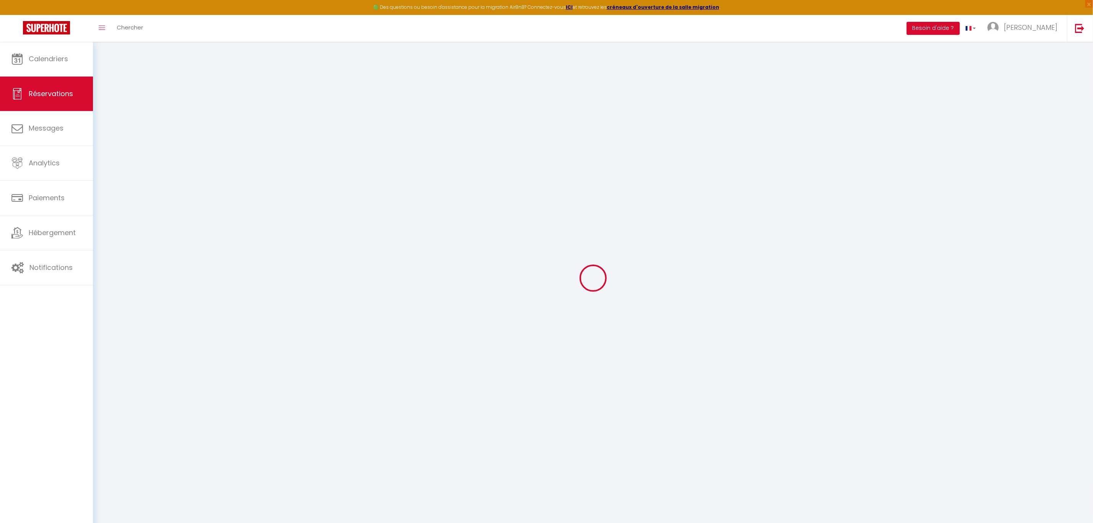
select select
select select "15"
checkbox input "false"
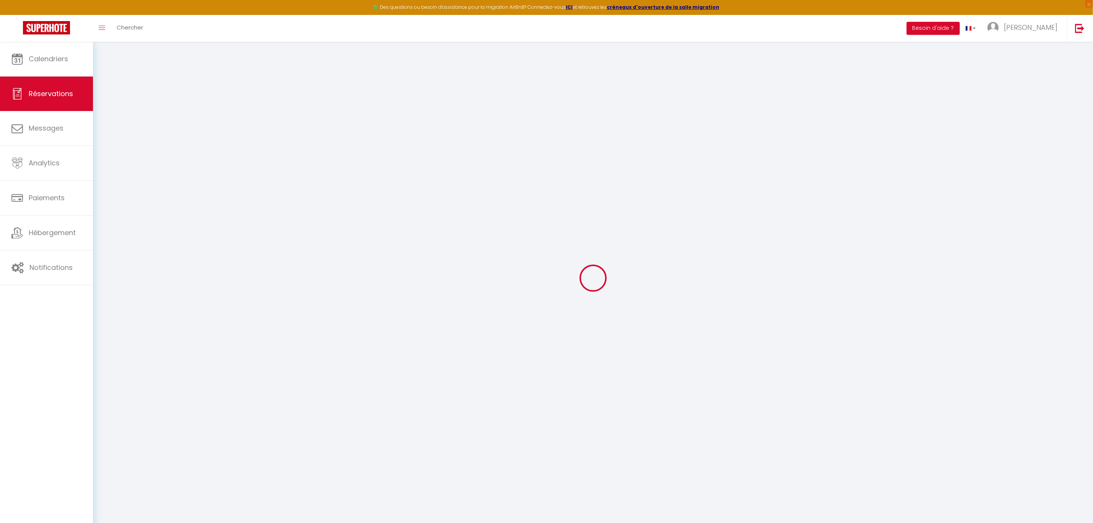
select select
checkbox input "false"
select select
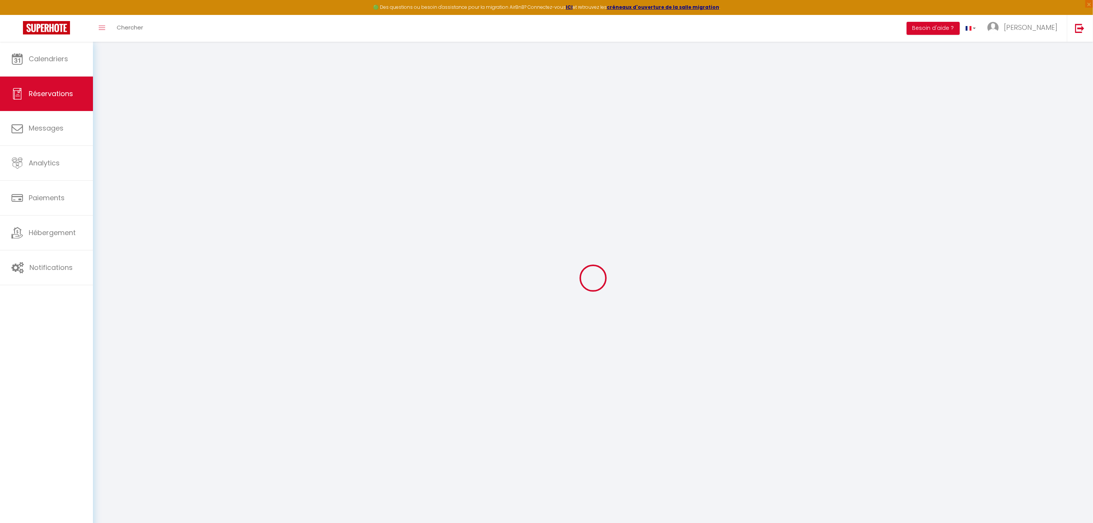
select select
checkbox input "false"
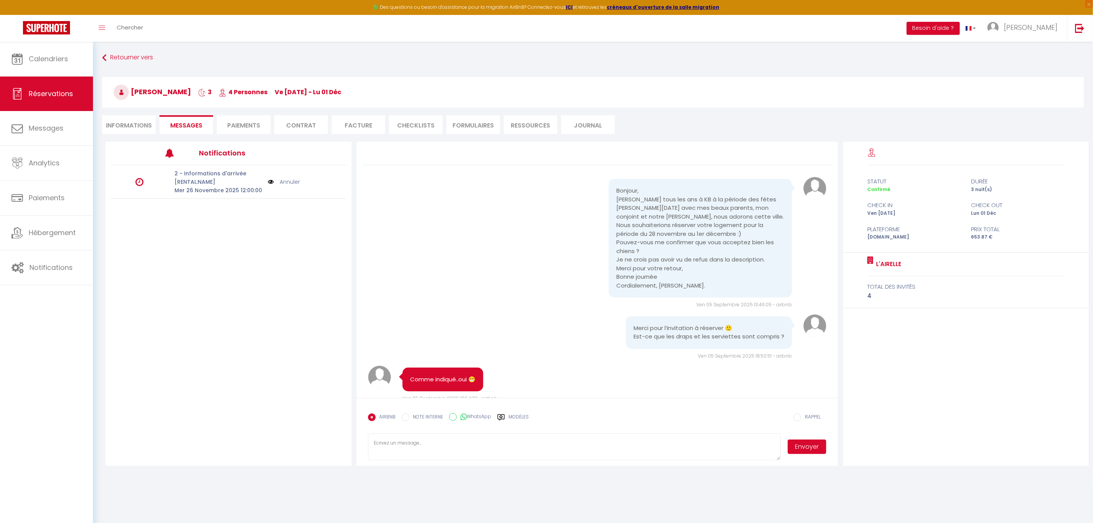
scroll to position [546, 0]
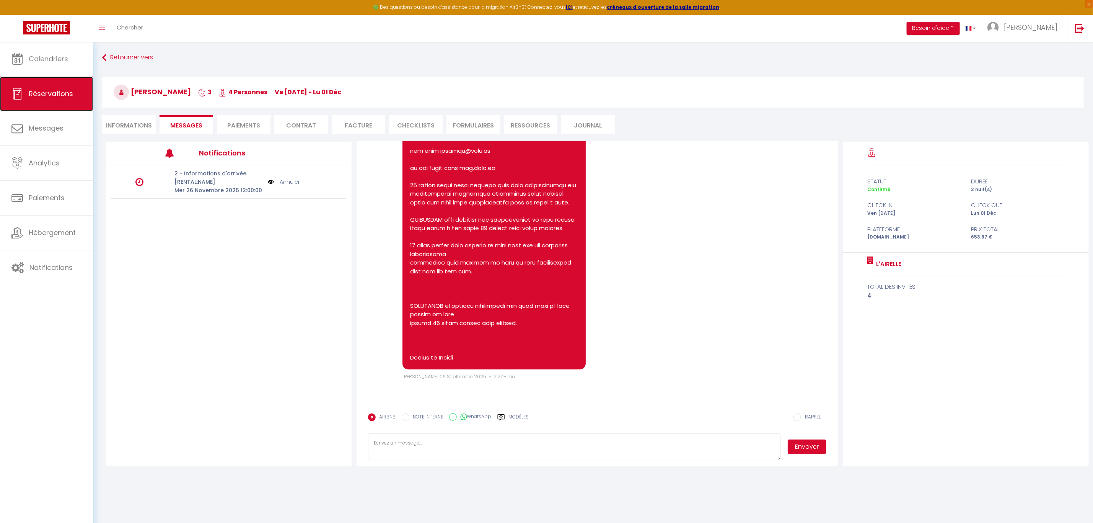
click at [66, 93] on span "Réservations" at bounding box center [51, 94] width 44 height 10
select select "not_cancelled"
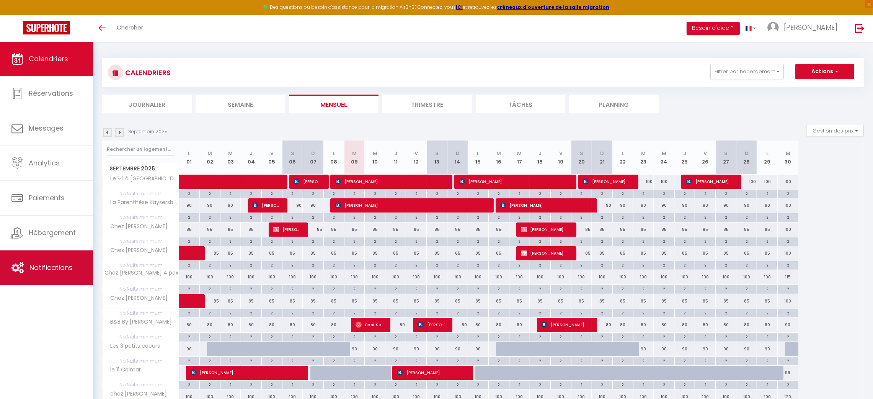
click at [48, 272] on span "Notifications" at bounding box center [50, 268] width 43 height 10
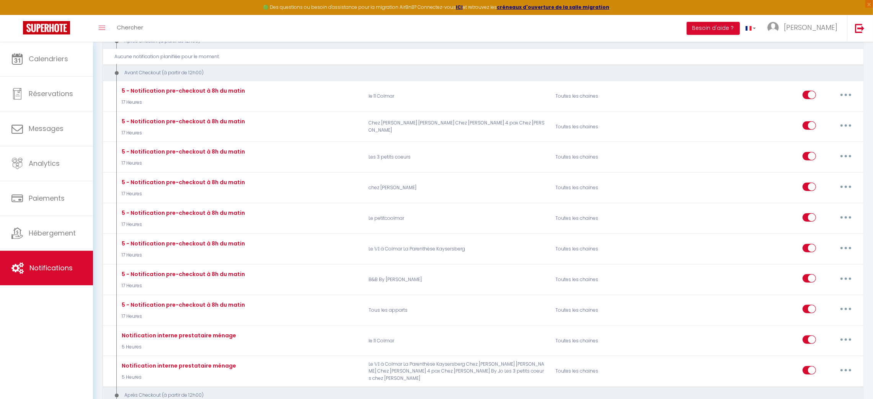
scroll to position [574, 0]
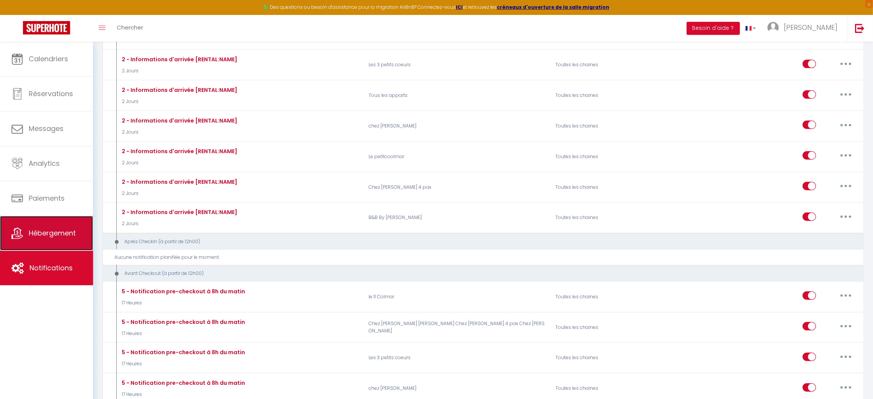
click at [57, 235] on span "Hébergement" at bounding box center [52, 233] width 47 height 10
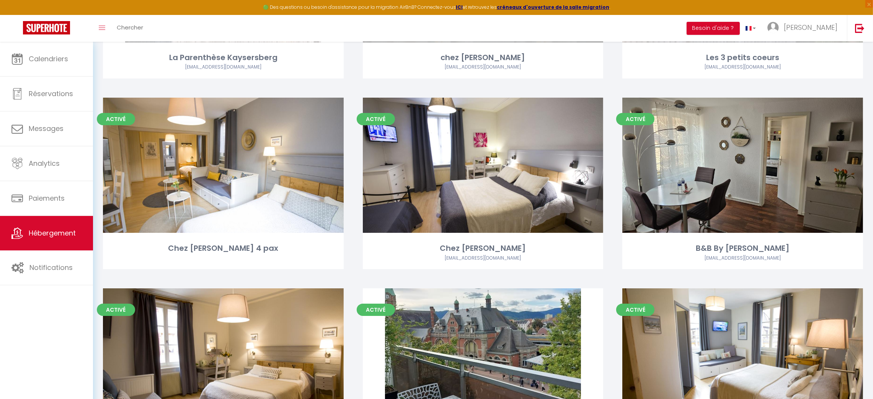
scroll to position [471, 0]
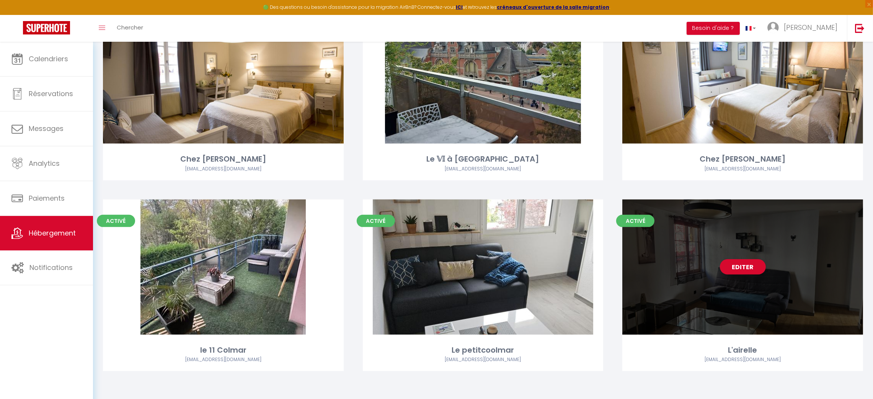
click at [745, 287] on div "Editer" at bounding box center [742, 266] width 241 height 135
select select "3"
select select "2"
select select "1"
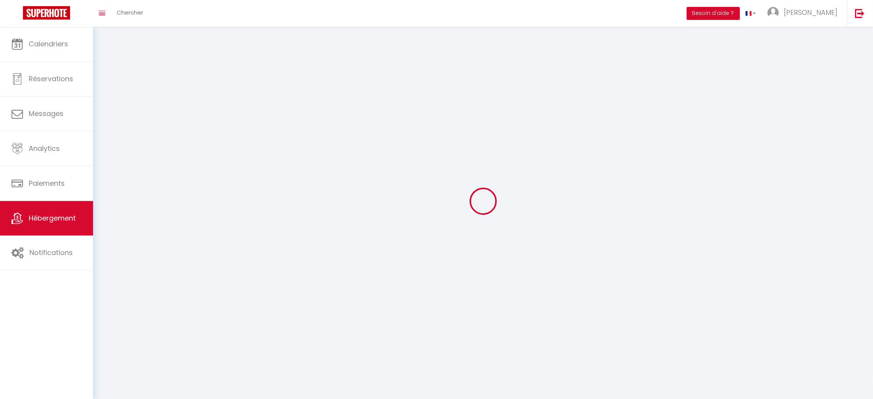
select select
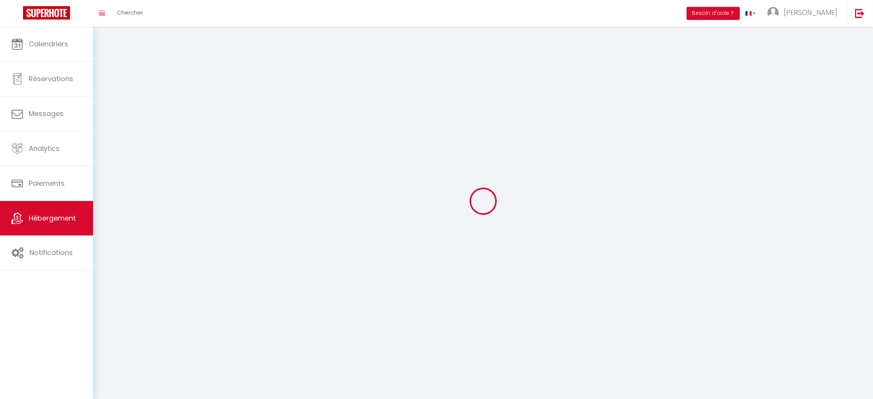
checkbox input "false"
select select
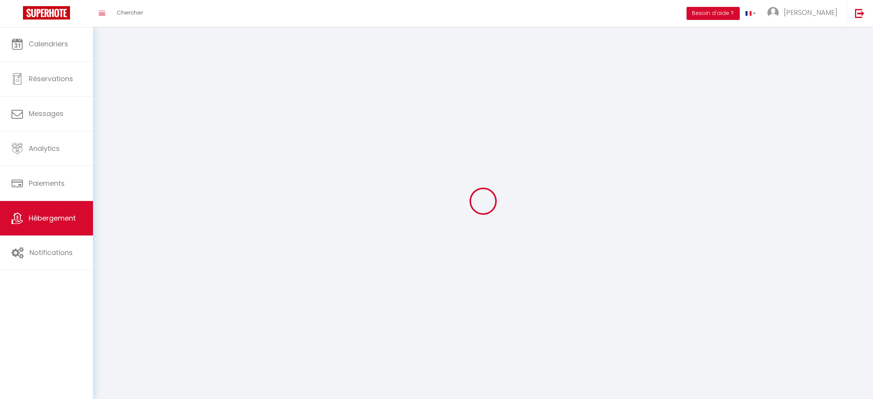
select select
select select "1"
select select
select select "28"
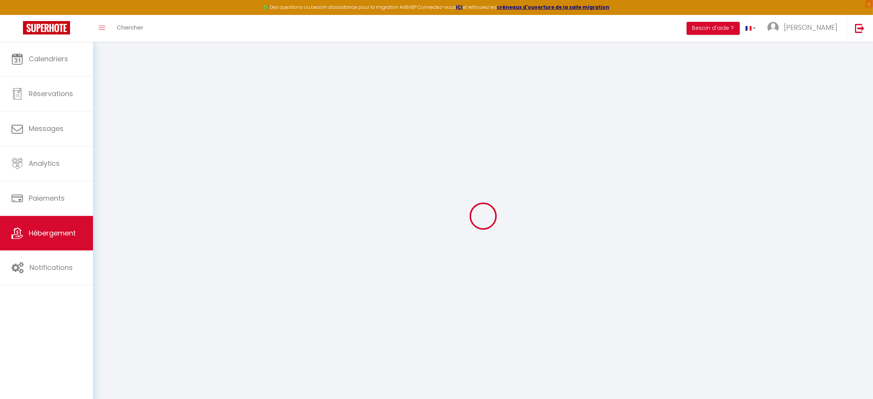
select select
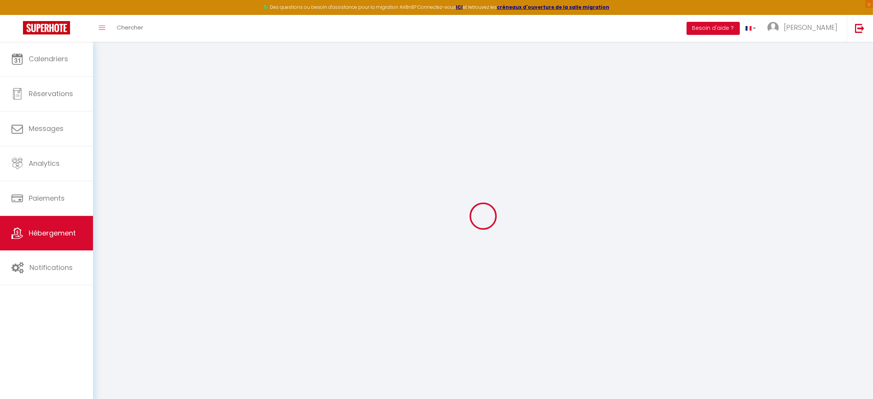
select select
checkbox input "false"
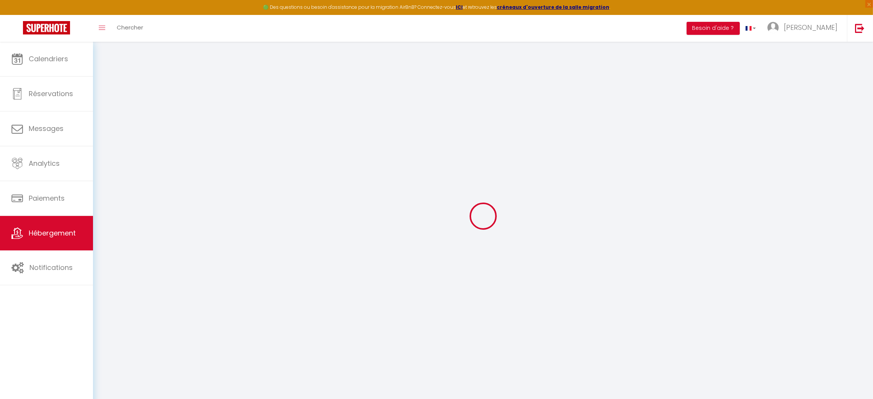
select select
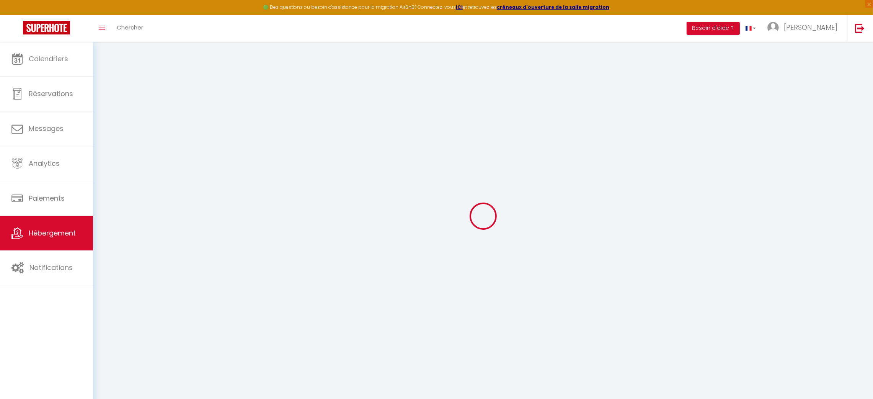
select select
checkbox input "false"
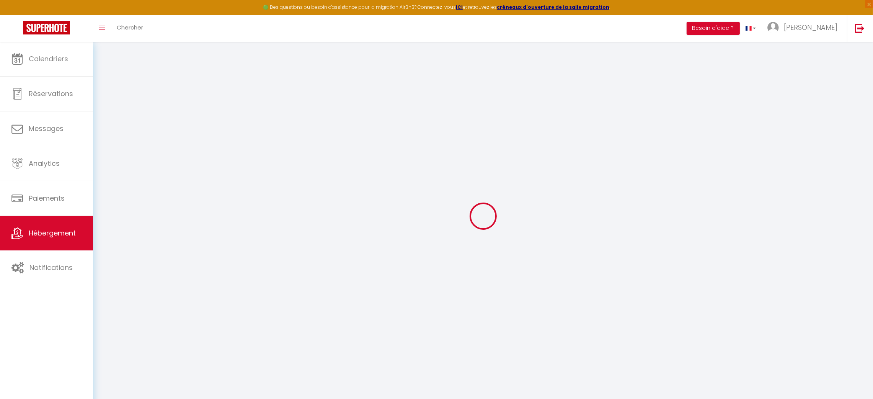
checkbox input "false"
select select
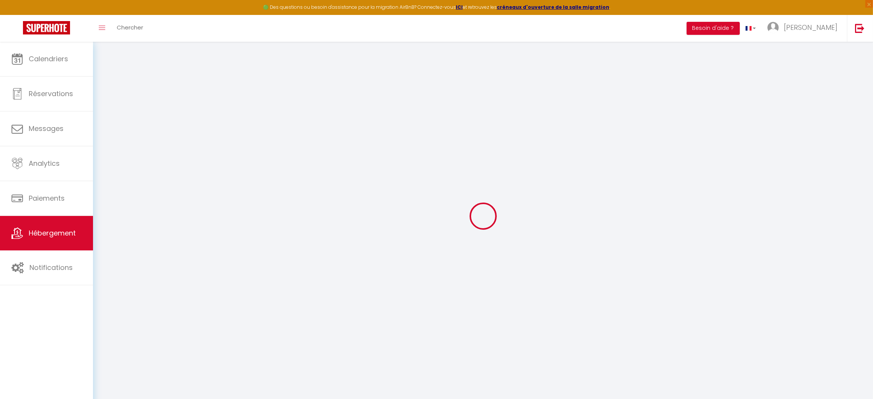
select select
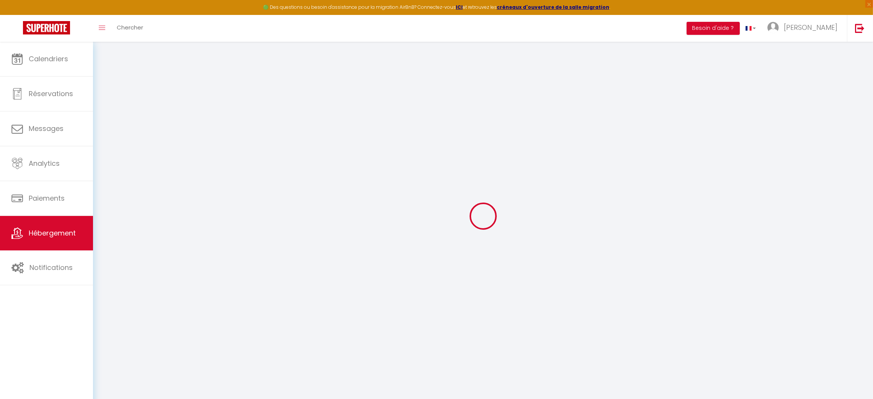
checkbox input "false"
select select
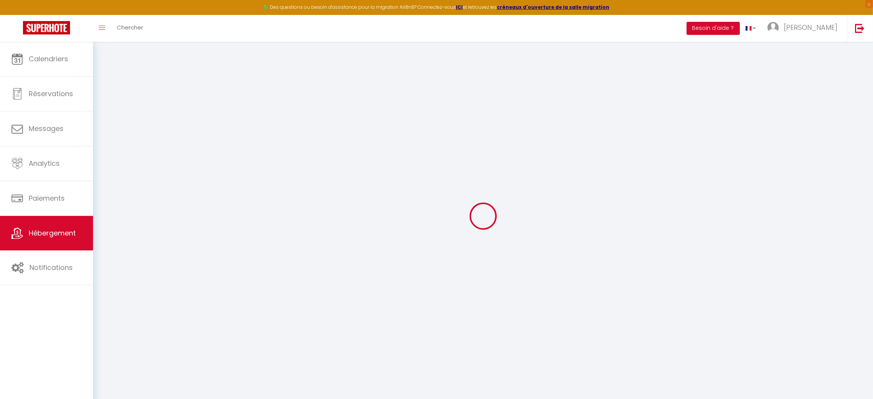
select select
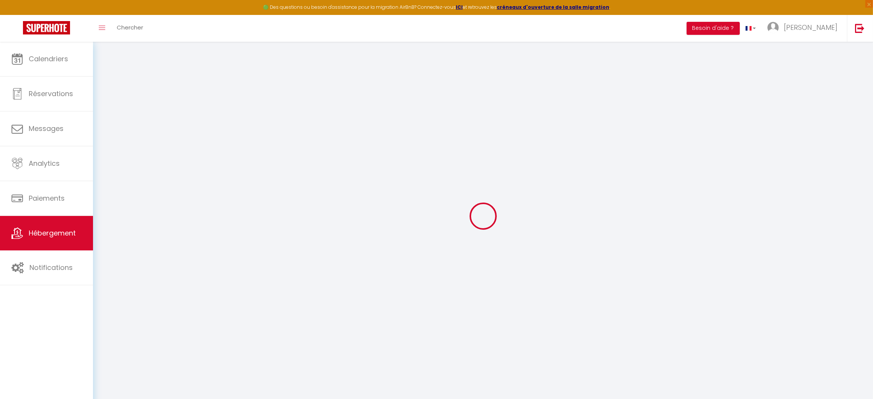
select select
checkbox input "false"
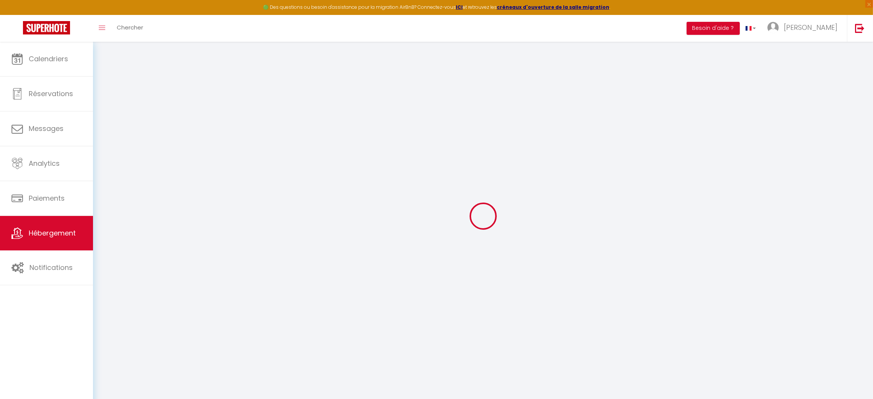
checkbox input "false"
select select
type input "L'airelle"
type input "[PERSON_NAME]"
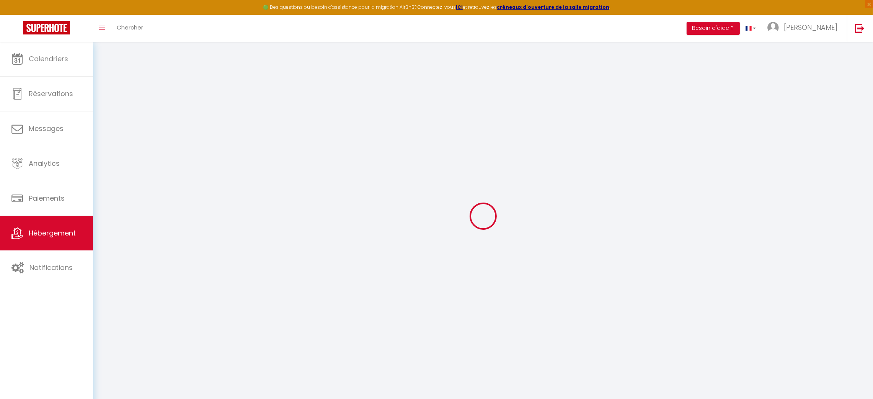
type input "Willemin"
type input "5B grand Rombach"
type input "68160"
type input "[GEOGRAPHIC_DATA]"
type input "80"
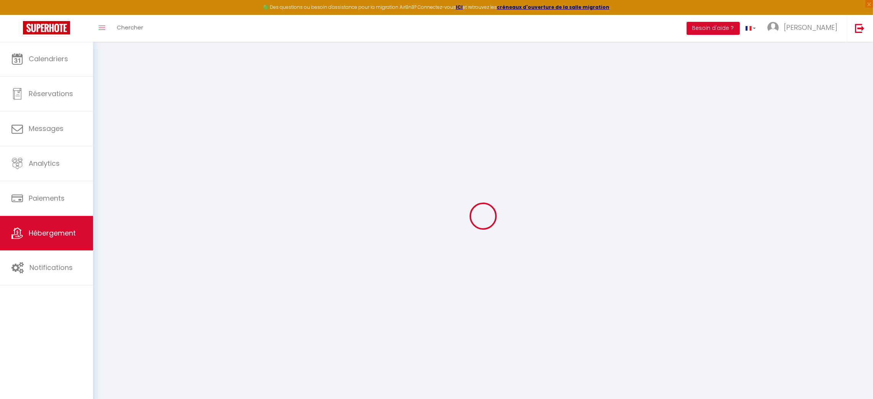
type input "55"
select select
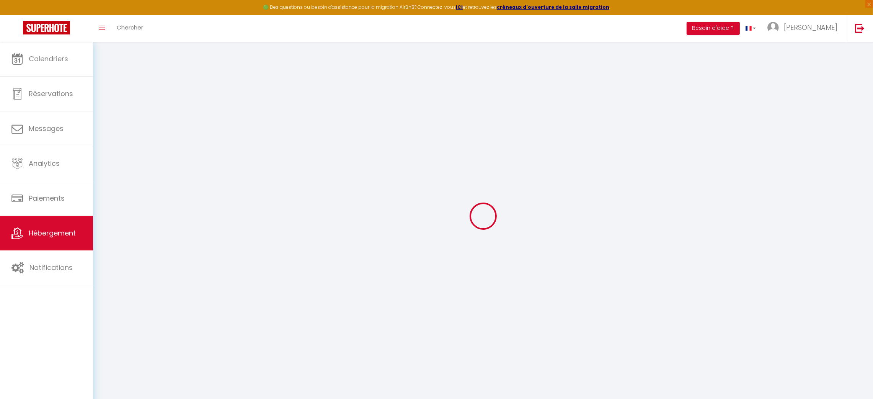
select select
type input "[STREET_ADDRESS]"
type input "68240"
type input "kaysersberg"
type input "[EMAIL_ADDRESS][DOMAIN_NAME]"
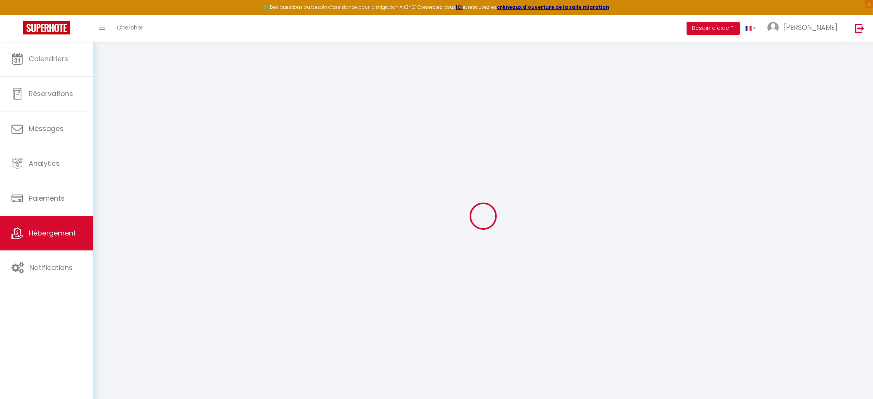
select select
checkbox input "false"
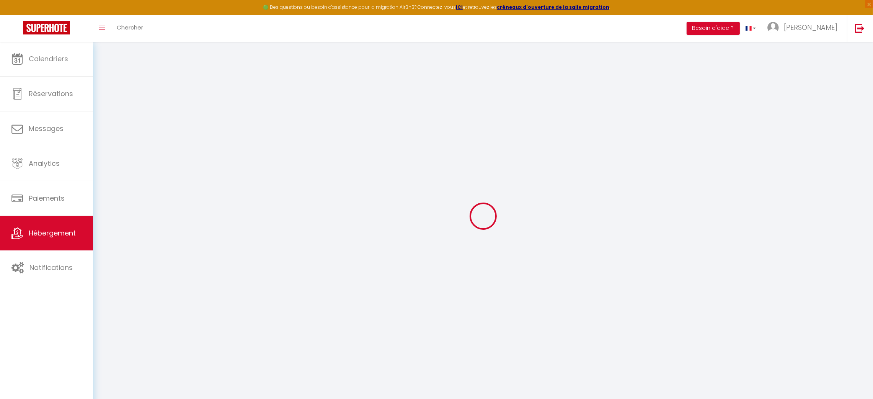
type input "0"
checkbox input "false"
select select
checkbox input "false"
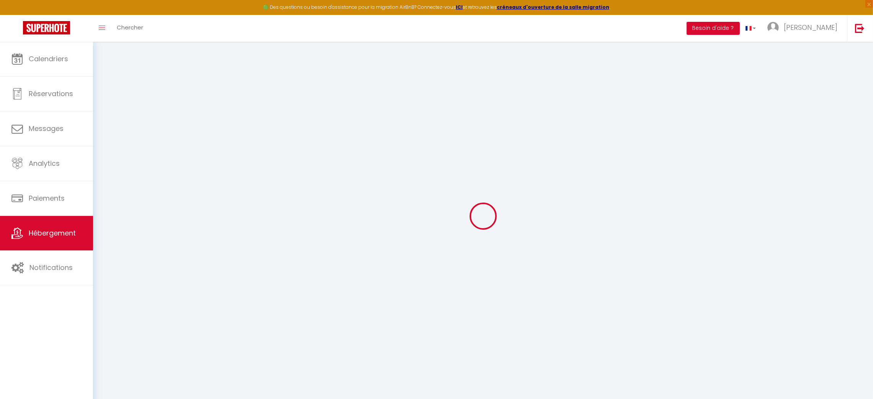
checkbox input "false"
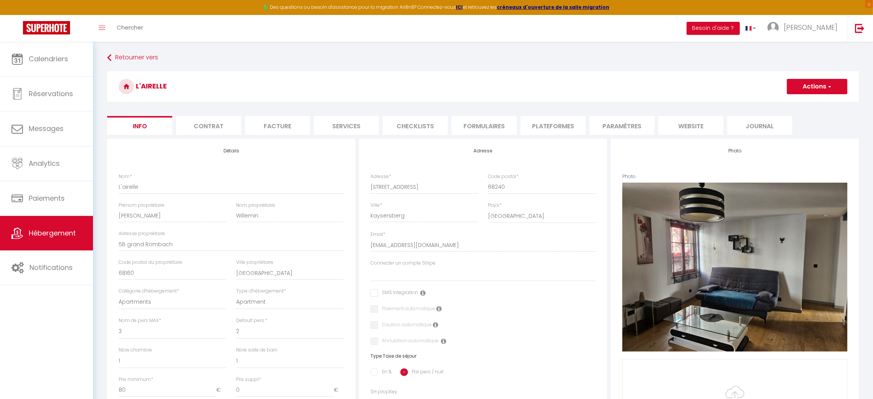
select select
checkbox input "false"
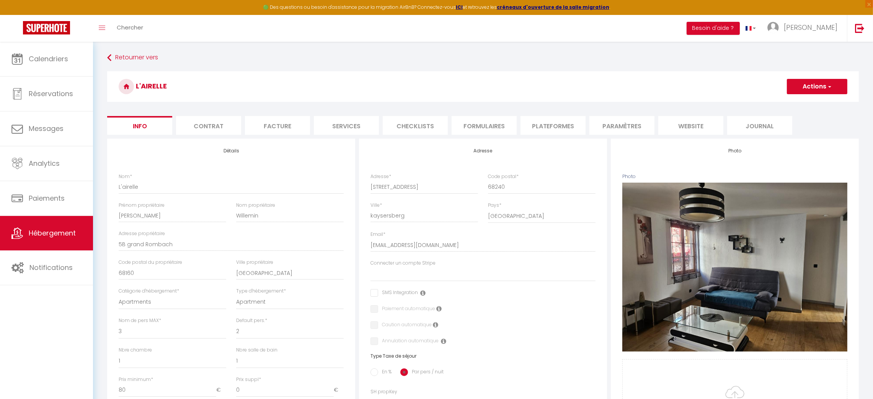
click at [619, 126] on li "Paramètres" at bounding box center [621, 125] width 65 height 19
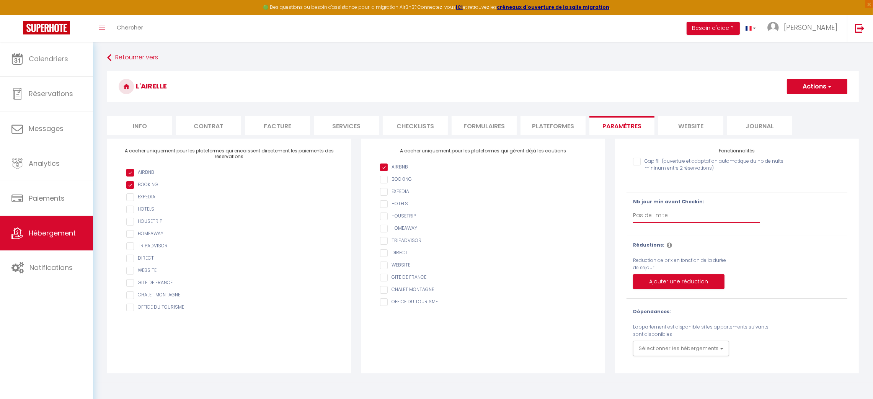
click at [669, 216] on select "Pas de limite 1 2 3 4 5 6 7" at bounding box center [696, 215] width 127 height 15
select select "1"
click at [633, 208] on select "Pas de limite 1 2 3 4 5 6 7" at bounding box center [696, 215] width 127 height 15
checkbox input "false"
click at [667, 285] on button "Ajouter une réduction" at bounding box center [678, 281] width 91 height 15
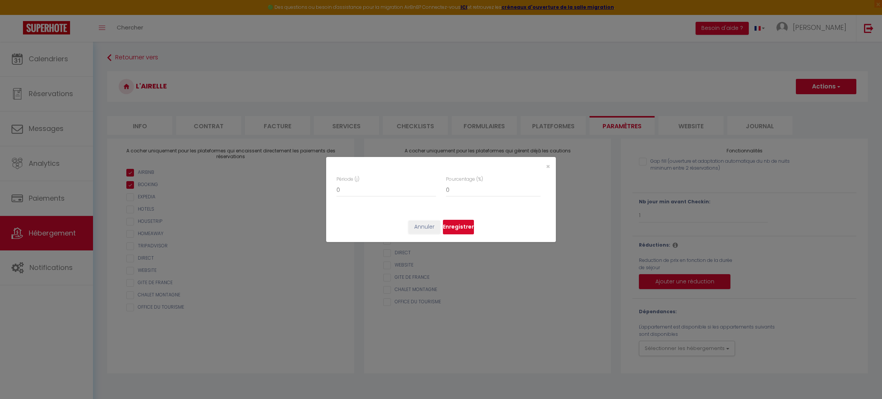
click at [453, 225] on button "Enregistrer" at bounding box center [458, 227] width 31 height 15
click at [351, 192] on input "0" at bounding box center [385, 190] width 99 height 14
type input "1"
checkbox input "false"
type input "1"
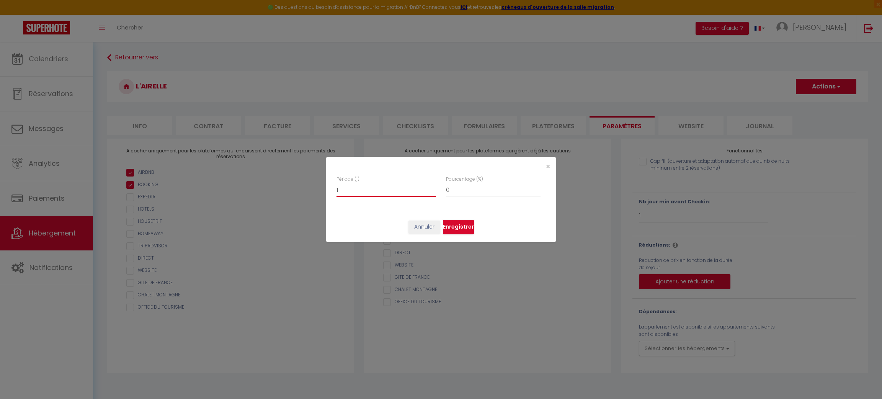
click at [433, 188] on input "1" at bounding box center [385, 190] width 99 height 14
click at [456, 229] on button "Enregistrer" at bounding box center [458, 227] width 31 height 15
click at [456, 227] on button "Enregistrer" at bounding box center [458, 227] width 31 height 15
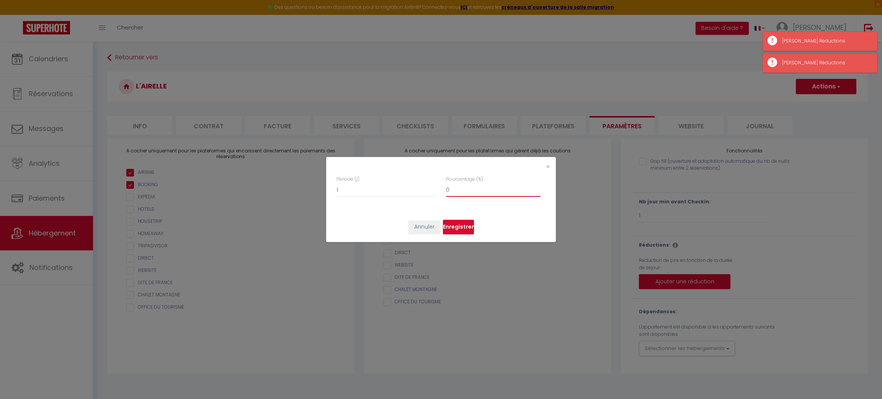
click at [454, 188] on input "0" at bounding box center [493, 190] width 95 height 14
type input "1"
checkbox input "false"
click at [536, 188] on input "1" at bounding box center [493, 190] width 95 height 14
click at [536, 194] on input "1" at bounding box center [493, 190] width 95 height 14
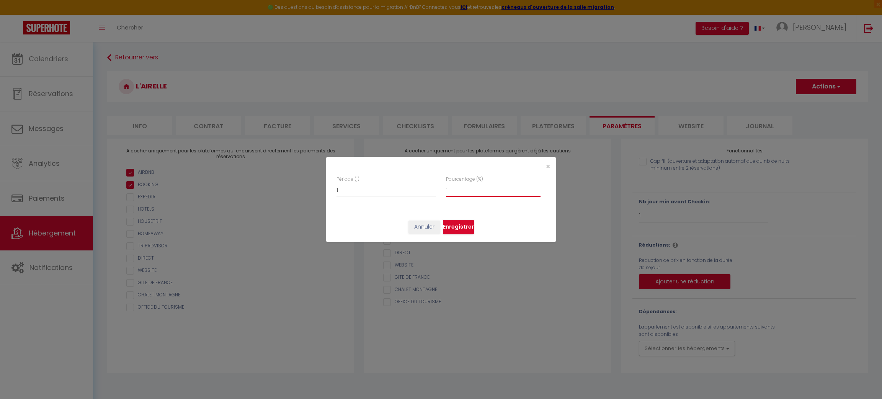
type input "0"
checkbox input "false"
type input "0"
click at [536, 192] on input "0" at bounding box center [493, 190] width 95 height 14
click at [458, 227] on button "Enregistrer" at bounding box center [458, 227] width 31 height 15
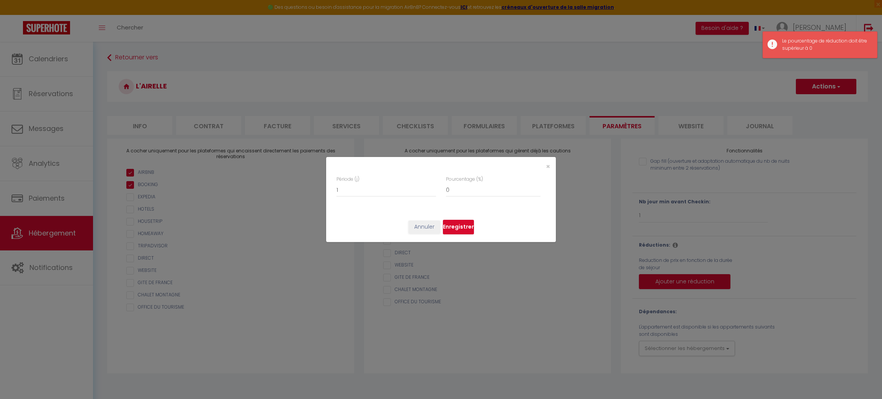
click at [550, 168] on div "×" at bounding box center [517, 166] width 76 height 7
click at [431, 227] on button "Annuler" at bounding box center [424, 226] width 32 height 13
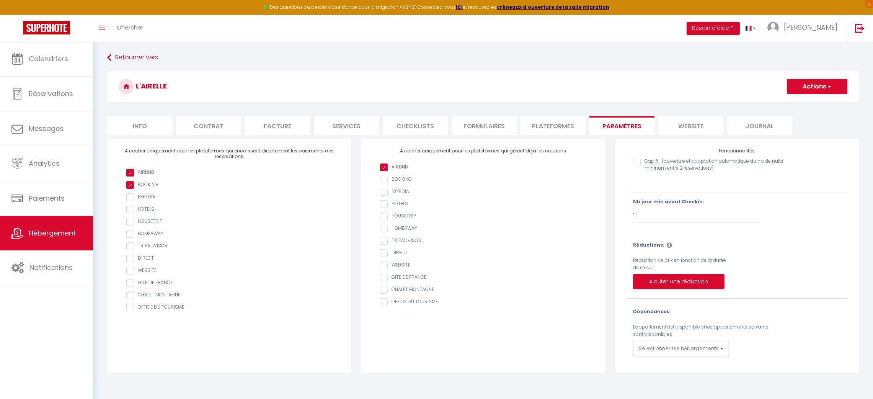
click at [635, 163] on input "Gap fill (ouverture et adaptation automatique du nb de nuits mininum entre 2 ré…" at bounding box center [718, 162] width 171 height 8
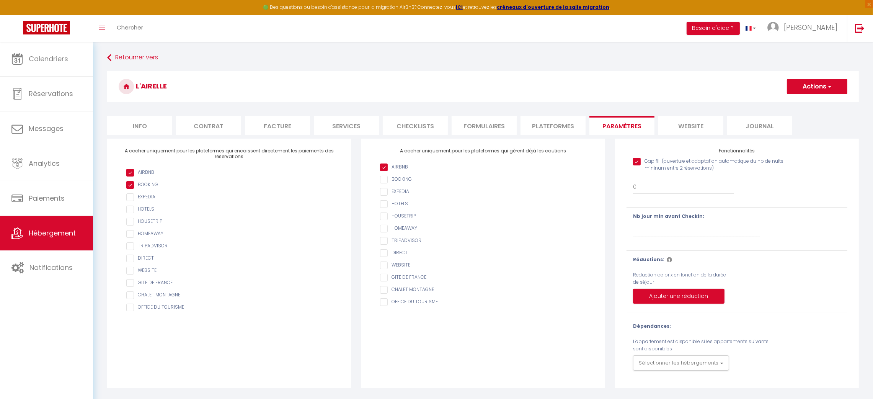
click at [633, 162] on input "Gap fill (ouverture et adaptation automatique du nb de nuits mininum entre 2 ré…" at bounding box center [718, 162] width 171 height 8
checkbox input "false"
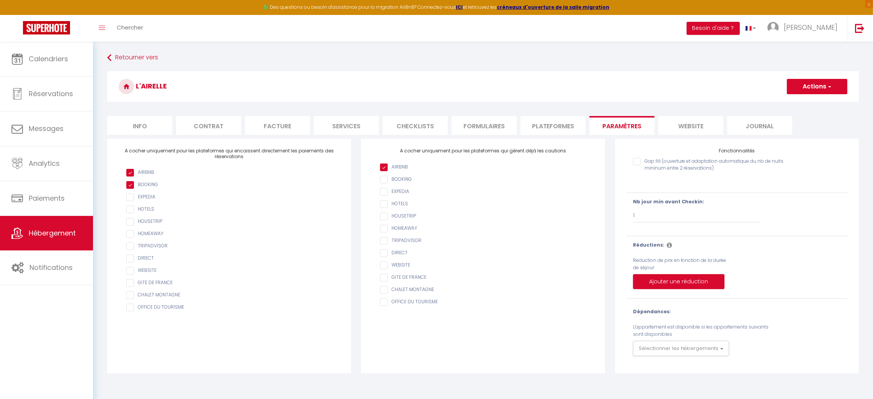
click at [692, 127] on li "website" at bounding box center [690, 125] width 65 height 19
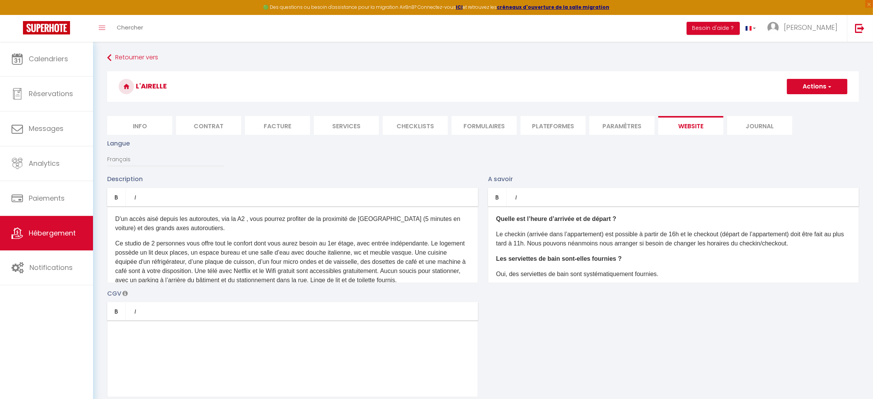
click at [421, 125] on li "Checklists" at bounding box center [415, 125] width 65 height 19
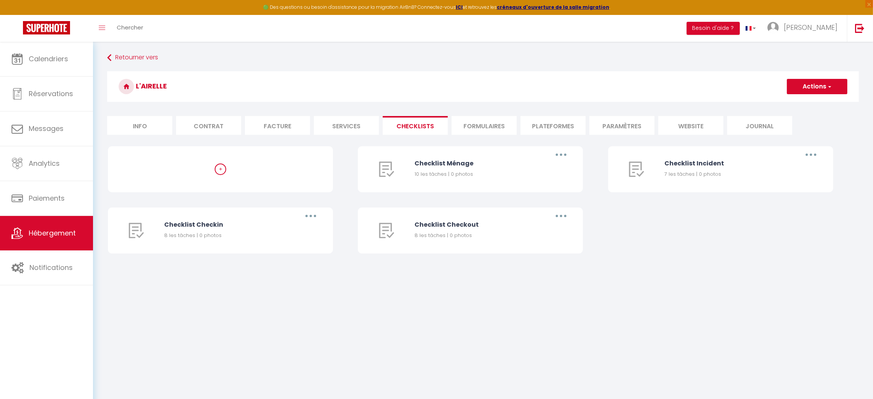
click at [353, 127] on li "Services" at bounding box center [346, 125] width 65 height 19
select select
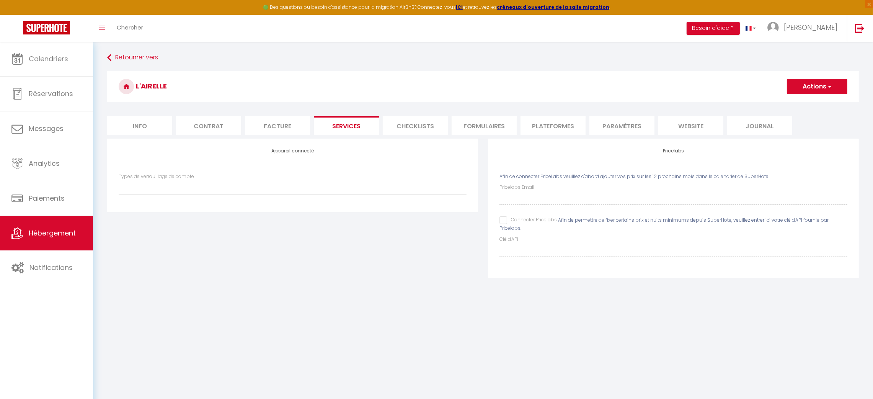
click at [141, 128] on li "Info" at bounding box center [139, 125] width 65 height 19
select select
checkbox input "false"
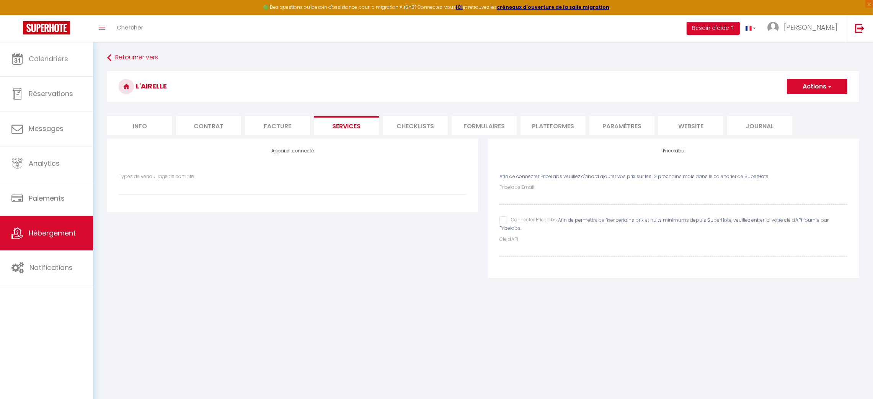
checkbox input "false"
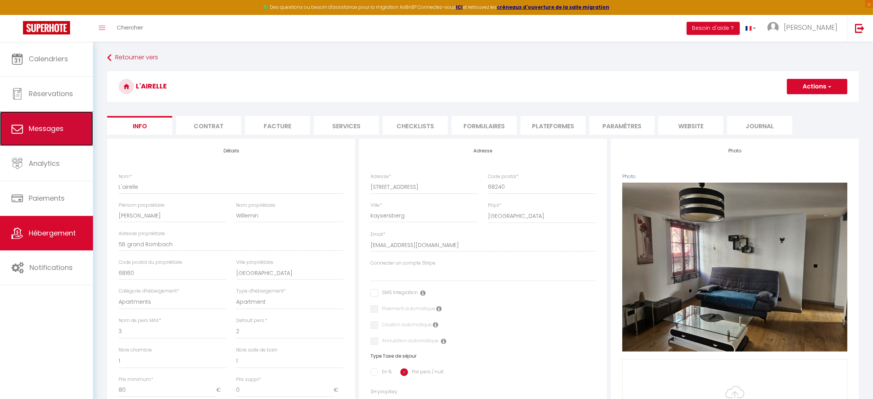
click at [59, 135] on link "Messages" at bounding box center [46, 128] width 93 height 34
select select "message"
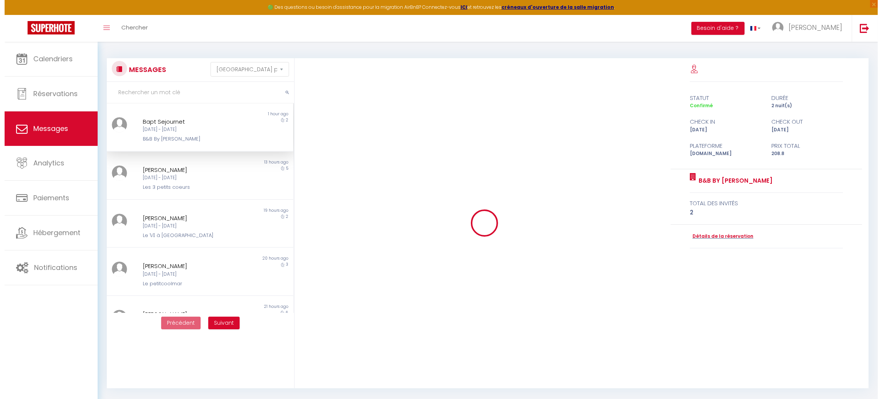
scroll to position [1501, 0]
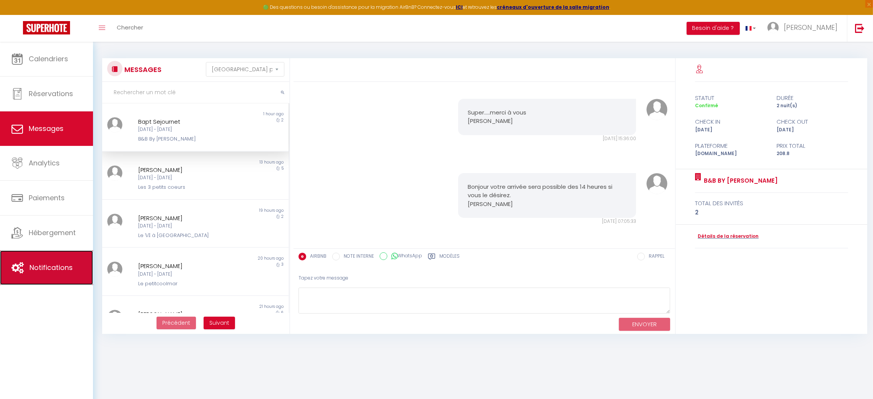
click at [36, 271] on span "Notifications" at bounding box center [50, 268] width 43 height 10
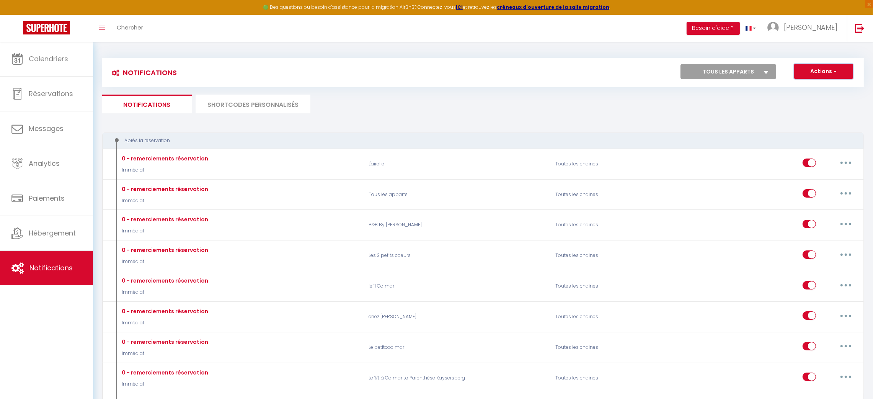
click at [815, 71] on button "Actions" at bounding box center [823, 71] width 59 height 15
click at [242, 104] on li "SHORTCODES PERSONNALISÉS" at bounding box center [253, 104] width 115 height 19
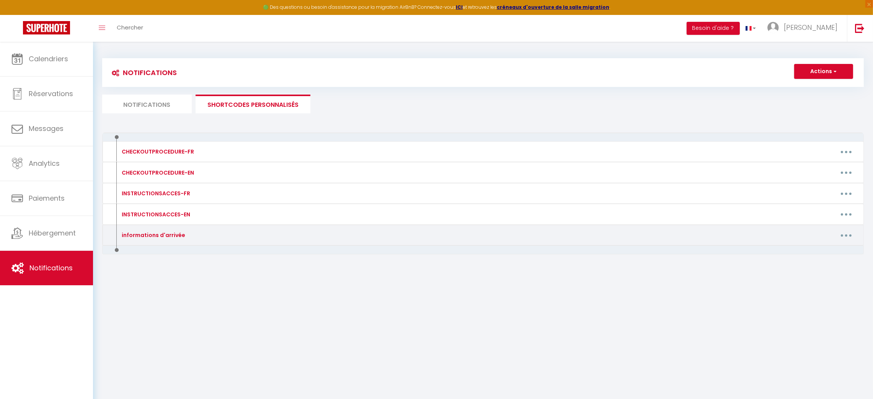
click at [168, 236] on div "informations d'arrivée" at bounding box center [152, 235] width 65 height 8
click at [843, 233] on button "button" at bounding box center [845, 235] width 21 height 12
click at [810, 255] on link "Editer" at bounding box center [826, 252] width 57 height 13
type input "informations d'arrivée"
type textarea "informations d'arrivée"
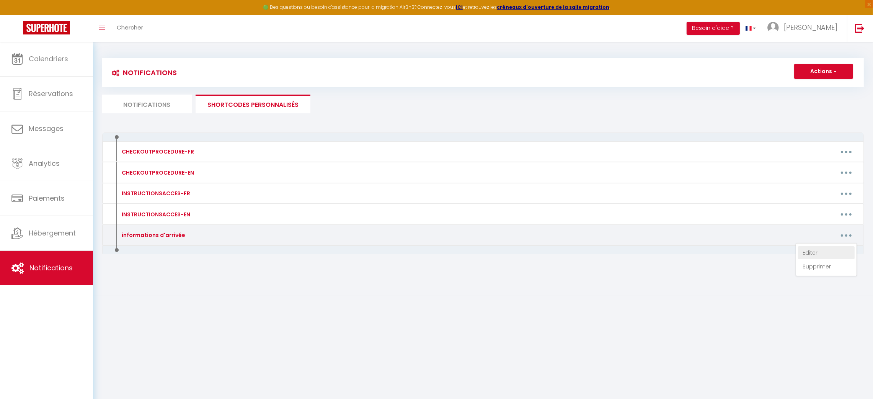
type textarea "[URL][DOMAIN_NAME]"
type textarea "[URL][DOMAIN_NAME] votre code pour la boite à clés est 2903"
type textarea "[URL][DOMAIN_NAME] votre code à clés est 2904"
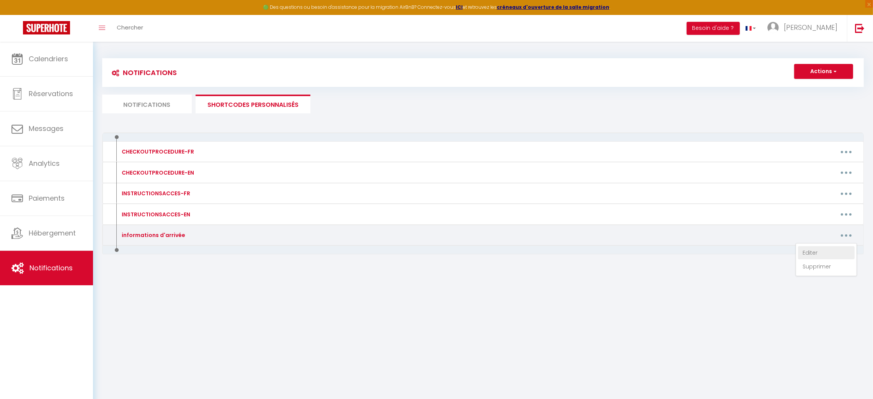
type textarea "[URL][DOMAIN_NAME]"
type textarea "[URL][DOMAIN_NAME] votre code à clés est 2901"
type textarea "[URL][DOMAIN_NAME]"
type textarea "[URL][DOMAIN_NAME] votre code à clés est 2902"
type textarea "[URL][DOMAIN_NAME]"
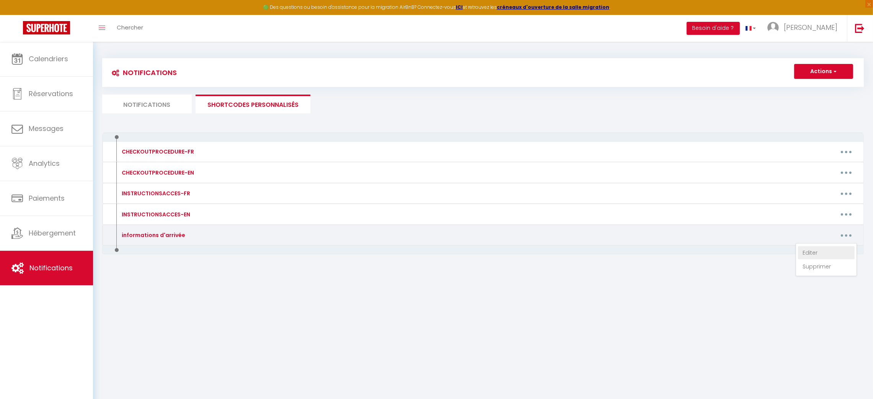
type textarea "[URL][DOMAIN_NAME]"
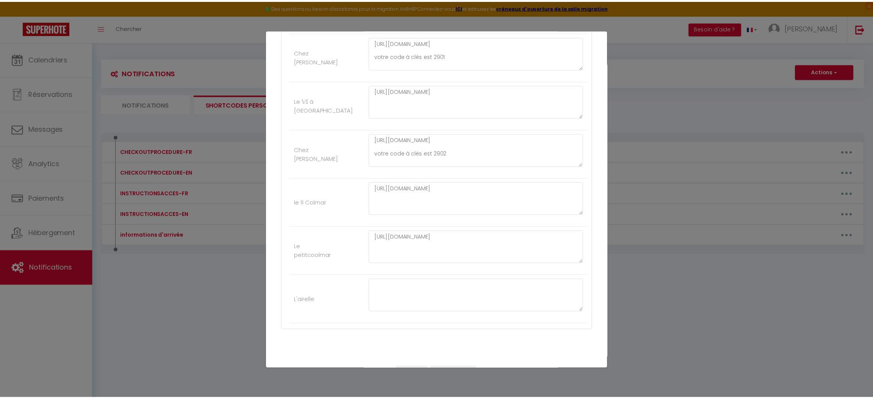
scroll to position [479, 0]
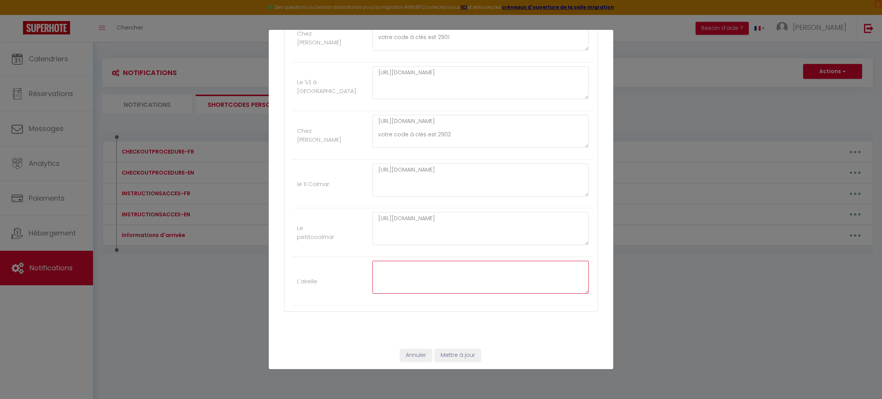
click at [461, 279] on textarea at bounding box center [480, 277] width 216 height 33
click at [385, 269] on textarea at bounding box center [480, 277] width 216 height 33
paste textarea "[URL][DOMAIN_NAME]"
type textarea "[URL][DOMAIN_NAME]"
click at [446, 356] on button "Mettre à jour" at bounding box center [458, 355] width 46 height 13
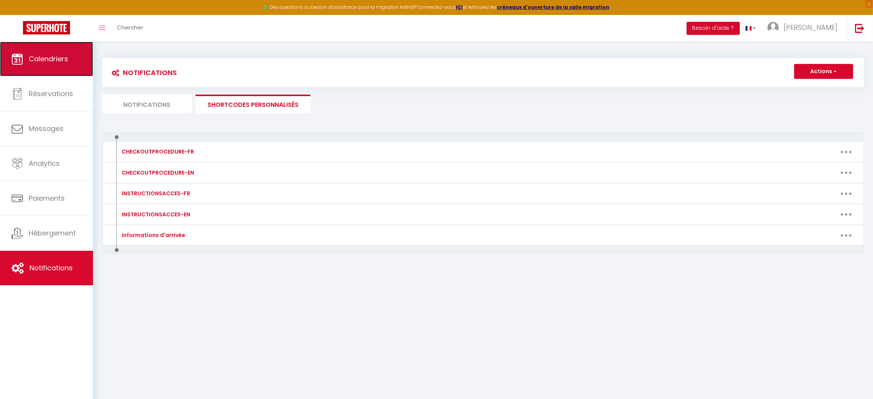
click at [49, 59] on span "Calendriers" at bounding box center [48, 59] width 39 height 10
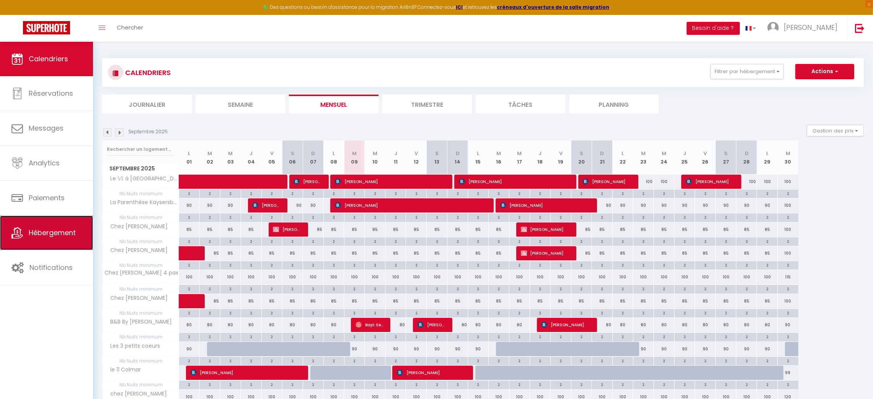
click at [42, 235] on span "Hébergement" at bounding box center [52, 233] width 47 height 10
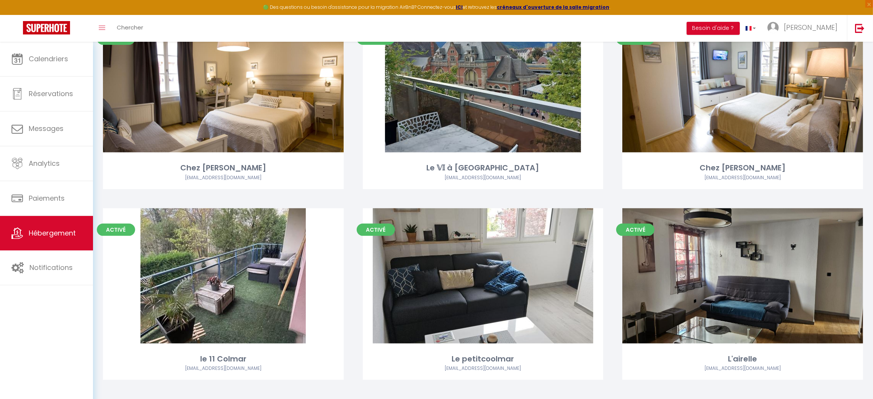
scroll to position [471, 0]
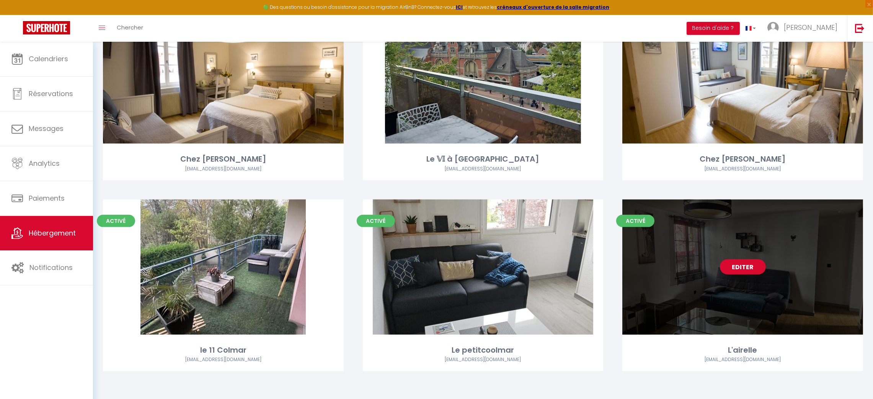
click at [793, 280] on div "Editer" at bounding box center [742, 266] width 241 height 135
select select "3"
select select "2"
select select "1"
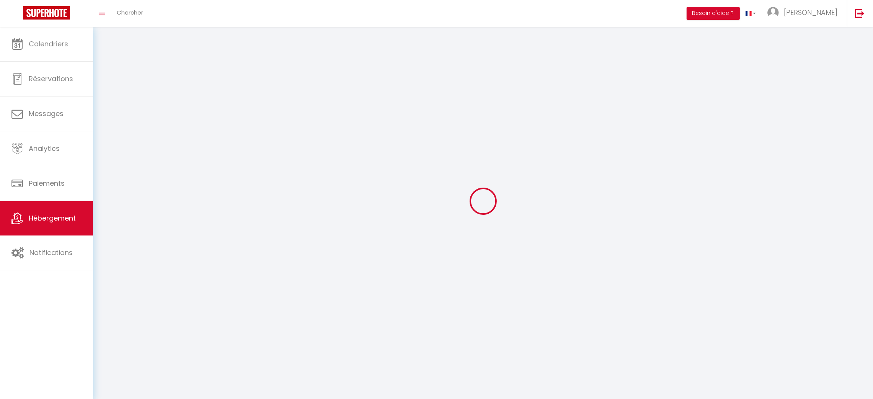
select select
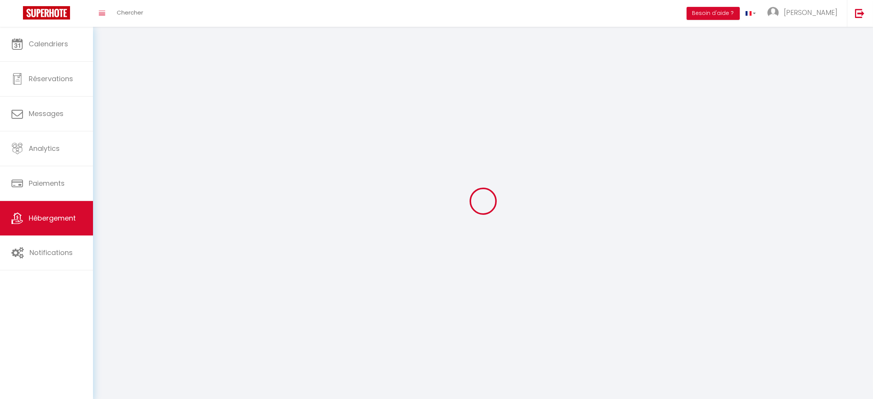
checkbox input "false"
select select
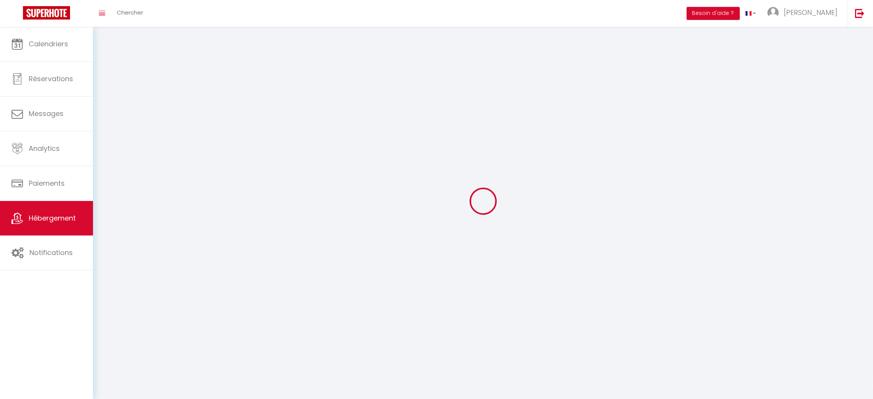
select select
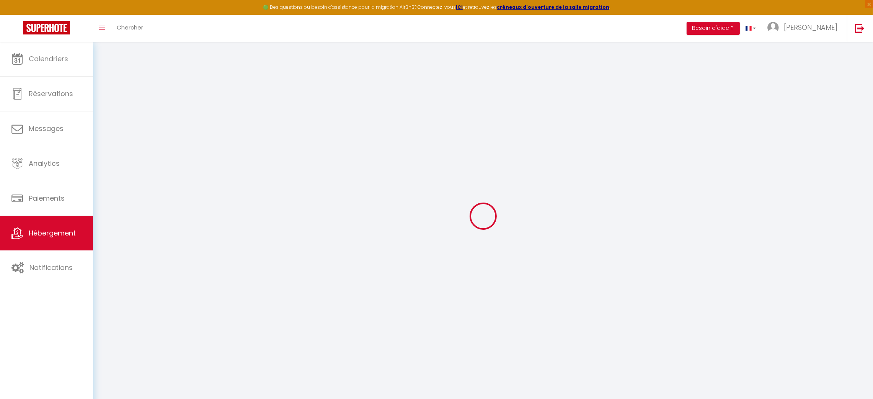
select select
checkbox input "false"
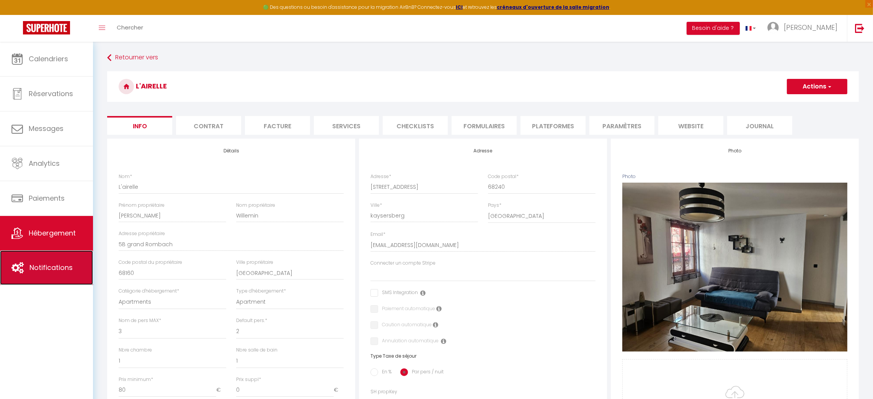
click at [41, 268] on span "Notifications" at bounding box center [50, 268] width 43 height 10
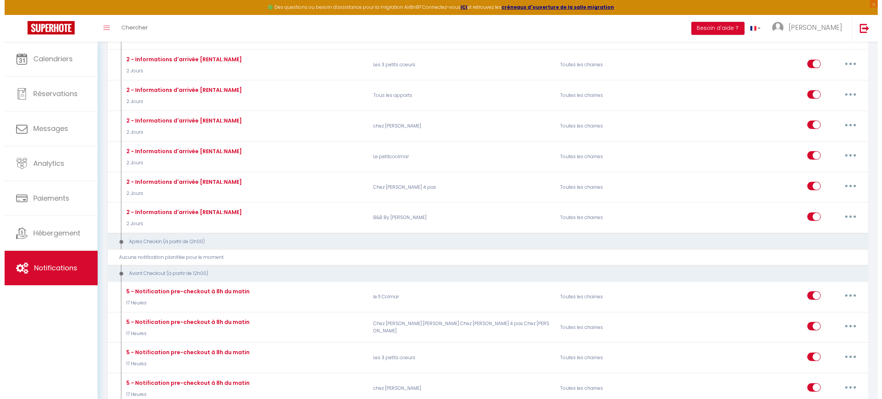
scroll to position [765, 0]
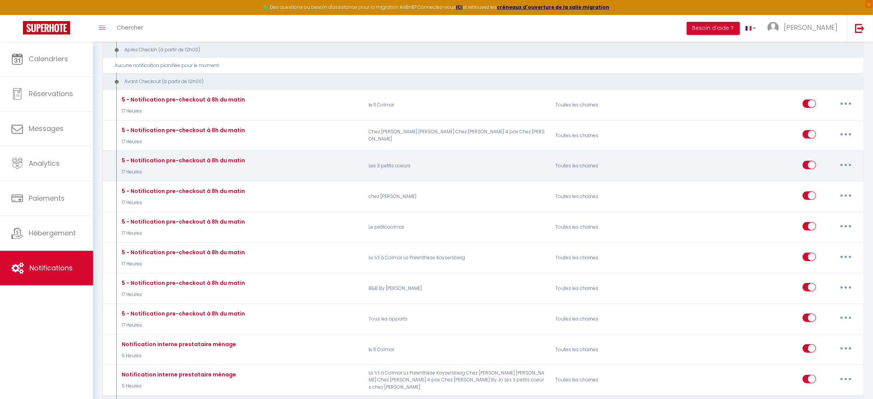
click at [846, 163] on button "button" at bounding box center [845, 165] width 21 height 12
click at [809, 181] on link "Editer" at bounding box center [826, 182] width 57 height 13
type input "5 - Notification pre-checkout à 8h du matin"
select select "4"
select select "17 Heures"
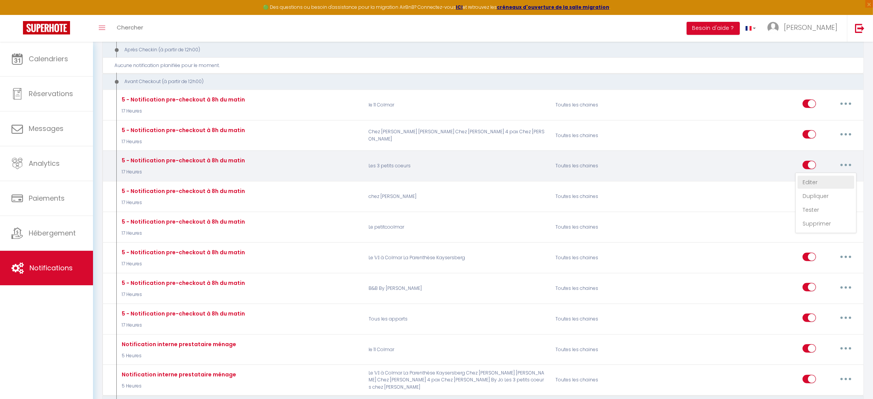
select select
checkbox input "true"
checkbox input "false"
radio input "true"
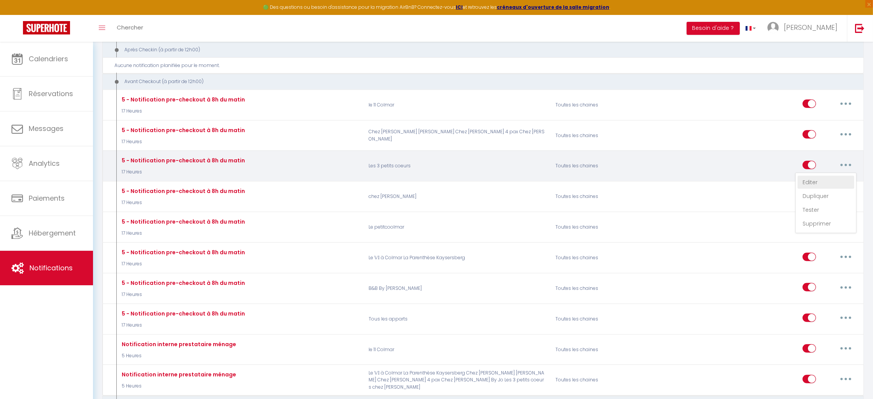
type input "Procédure pour votre départ - [RENTAL:NAME] - [GUEST:FIRST_NAME] [GUEST:NAME]"
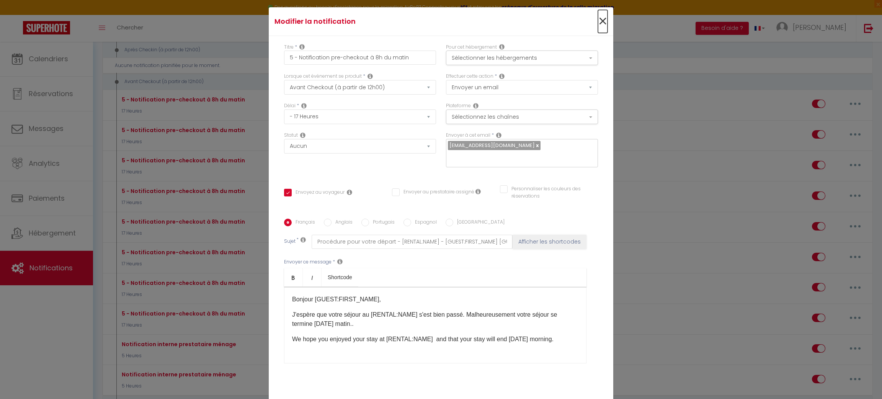
click at [598, 26] on span "×" at bounding box center [603, 21] width 10 height 23
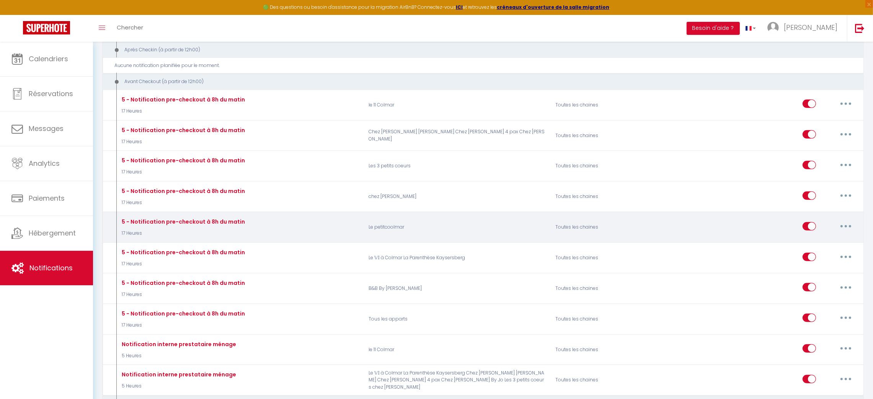
click at [849, 225] on button "button" at bounding box center [845, 226] width 21 height 12
click at [815, 245] on link "Editer" at bounding box center [826, 243] width 57 height 13
checkbox input "true"
checkbox input "false"
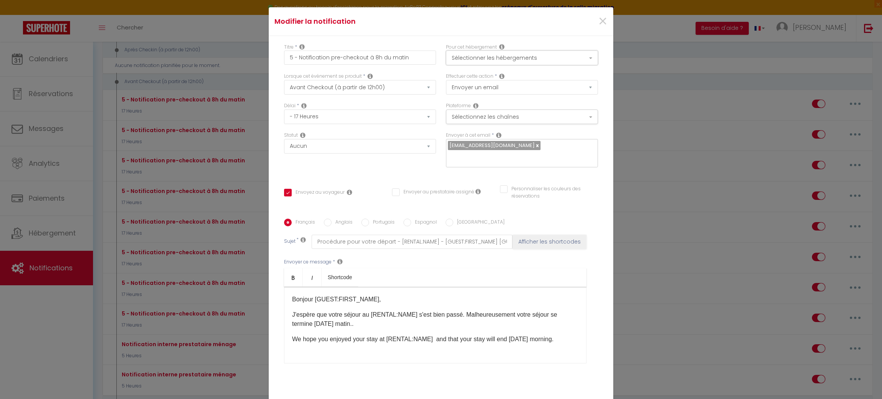
click at [582, 62] on button "Sélectionner les hébergements" at bounding box center [522, 58] width 152 height 15
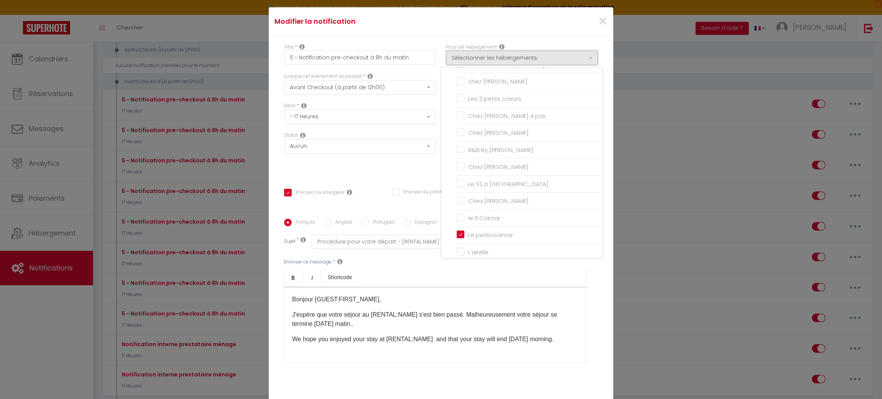
scroll to position [47, 0]
click at [598, 24] on span "×" at bounding box center [603, 21] width 10 height 23
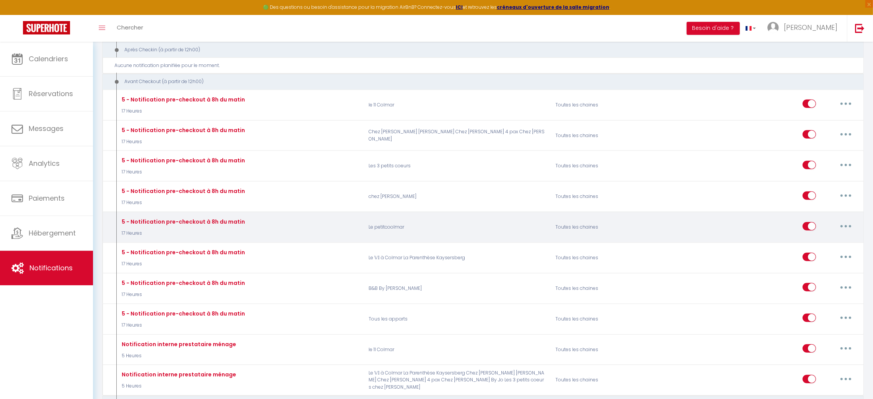
click at [847, 226] on button "button" at bounding box center [845, 226] width 21 height 12
click at [822, 257] on link "Dupliquer" at bounding box center [826, 257] width 57 height 13
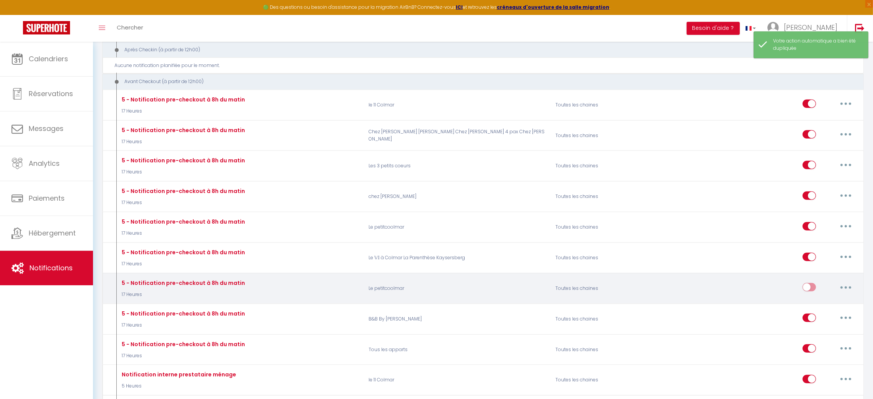
click at [846, 286] on button "button" at bounding box center [845, 287] width 21 height 12
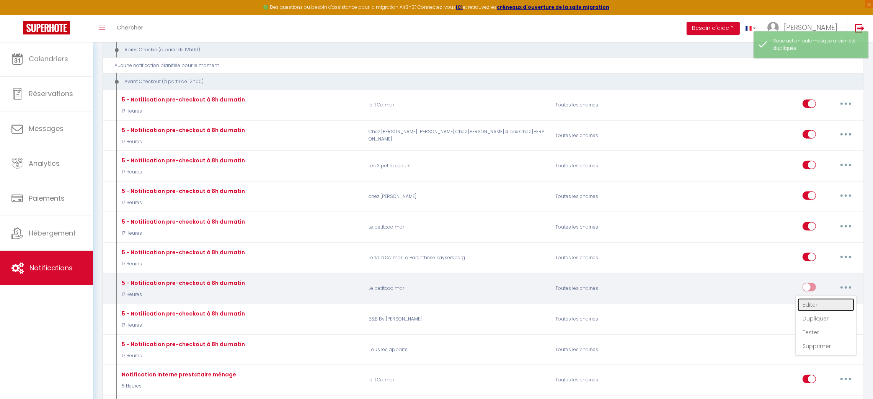
click at [818, 305] on link "Editer" at bounding box center [826, 304] width 57 height 13
type input "5 - Notification pre-checkout à 8h du matin"
select select "4"
select select "17 Heures"
select select
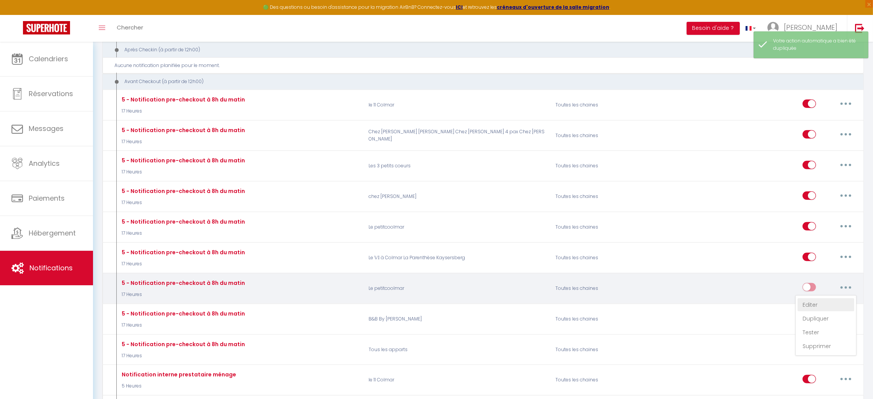
checkbox input "true"
checkbox input "false"
radio input "true"
type input "Procédure pour votre départ - [RENTAL:NAME] - [GUEST:FIRST_NAME] [GUEST:NAME]"
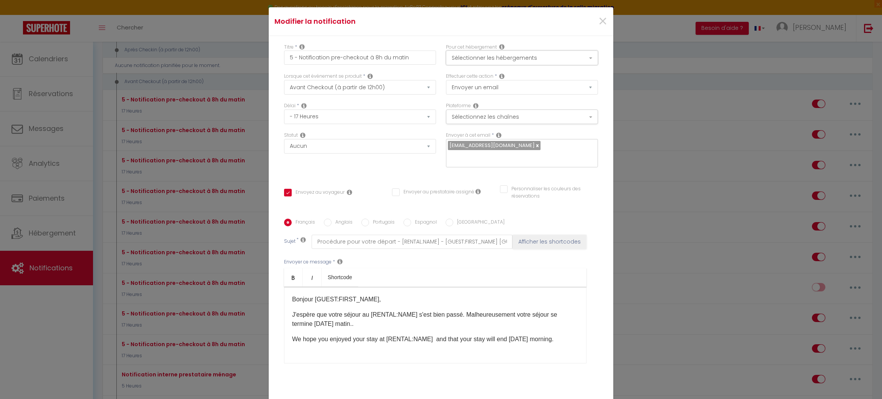
click at [587, 62] on button "Sélectionner les hébergements" at bounding box center [522, 58] width 152 height 15
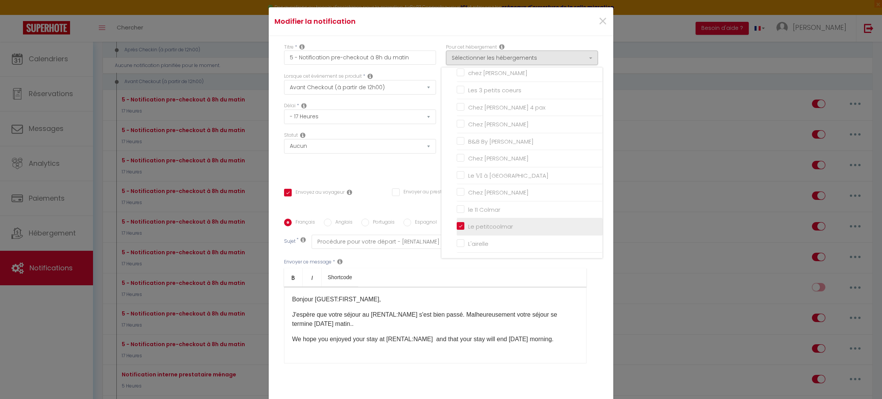
click at [494, 231] on label "Le petitcoolmar" at bounding box center [488, 226] width 49 height 9
click at [494, 230] on input "Le petitcoolmar" at bounding box center [530, 227] width 146 height 8
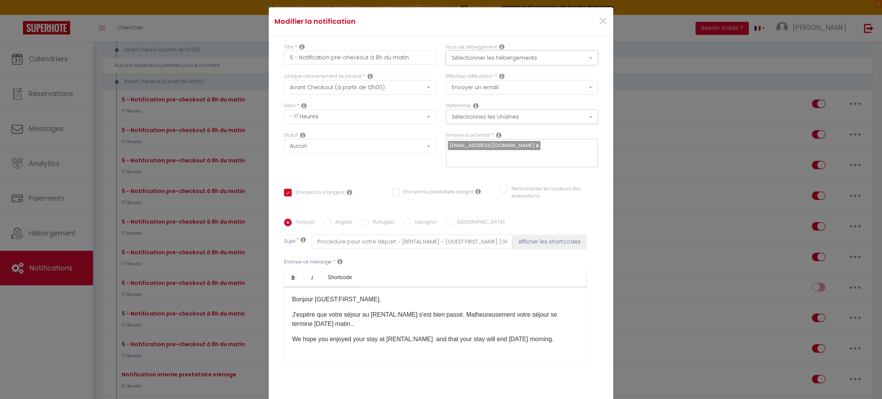
click at [587, 61] on button "Sélectionner les hébergements" at bounding box center [522, 58] width 152 height 15
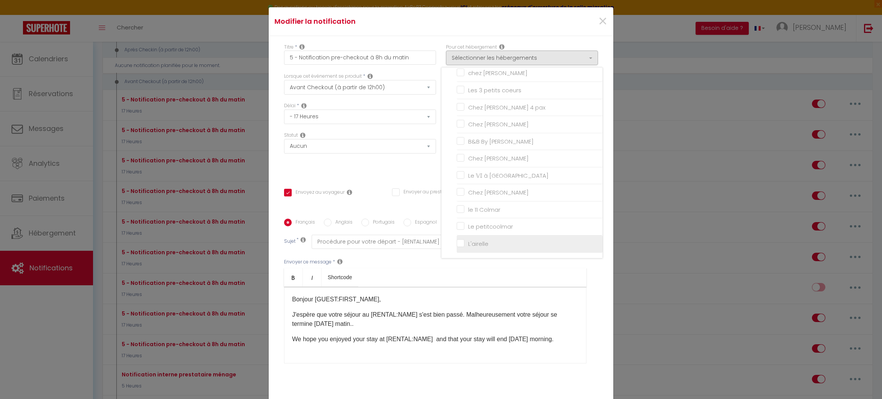
click at [457, 248] on input "L'airelle" at bounding box center [530, 244] width 146 height 8
checkbox input "true"
checkbox input "false"
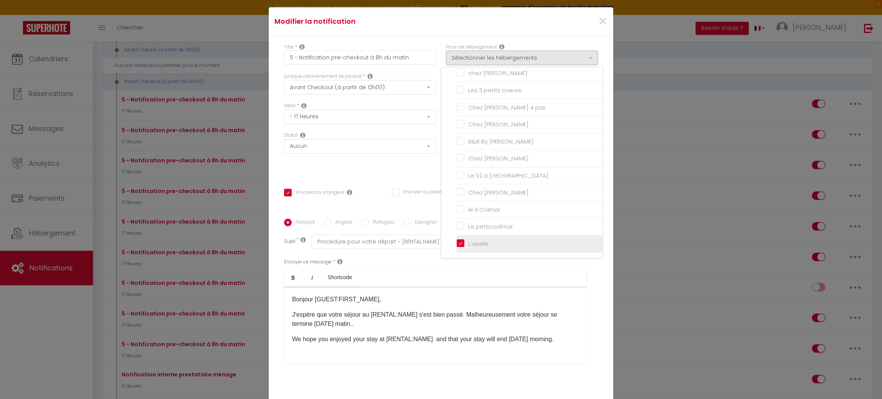
checkbox input "false"
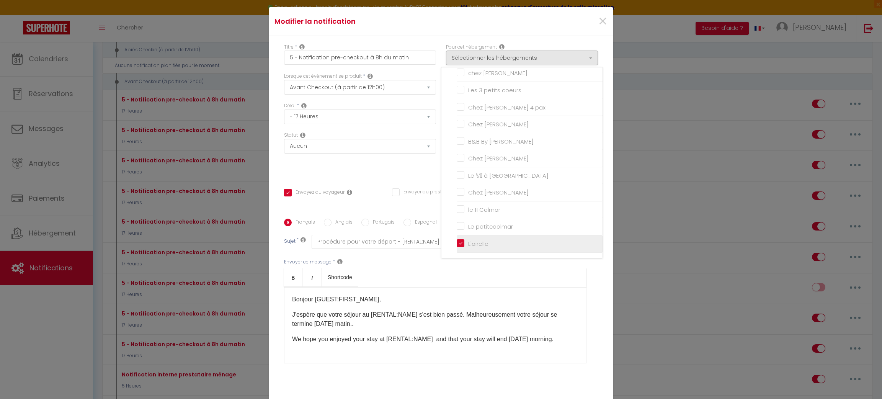
checkbox input "false"
checkbox input "true"
checkbox input "false"
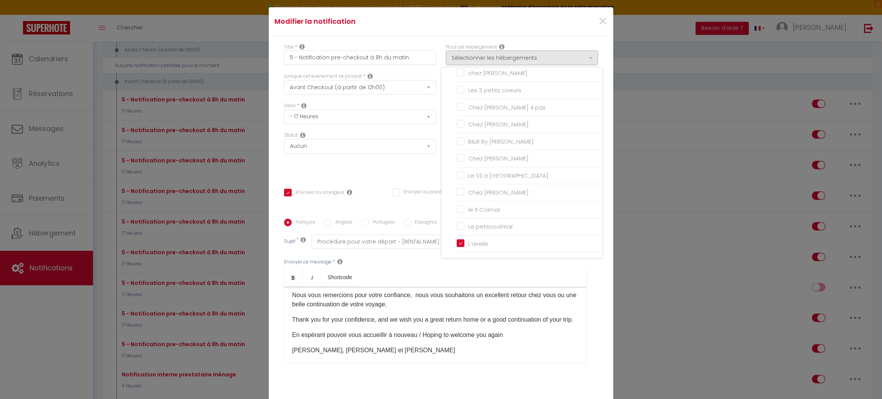
scroll to position [314, 0]
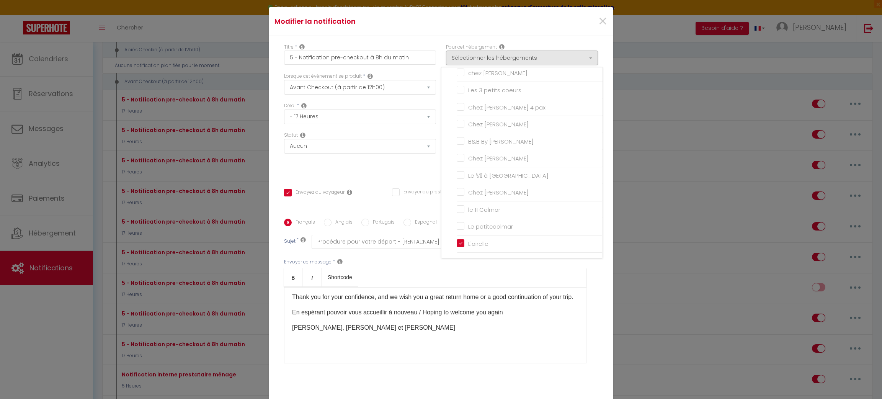
click at [329, 323] on p "[PERSON_NAME], [PERSON_NAME] et [PERSON_NAME]" at bounding box center [435, 327] width 286 height 9
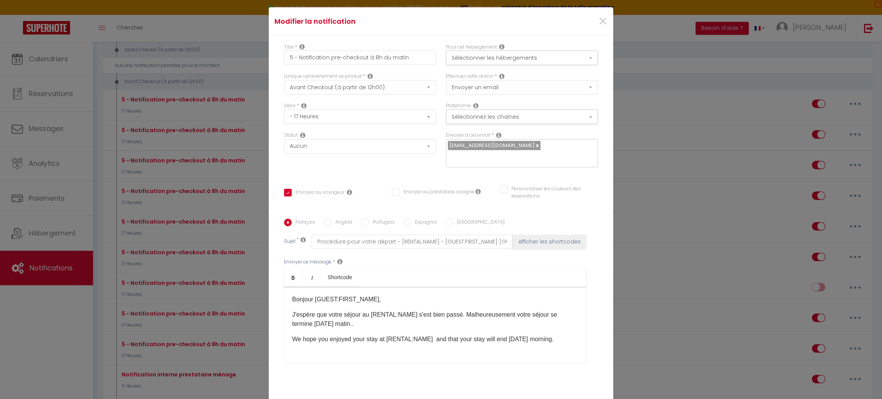
scroll to position [52, 0]
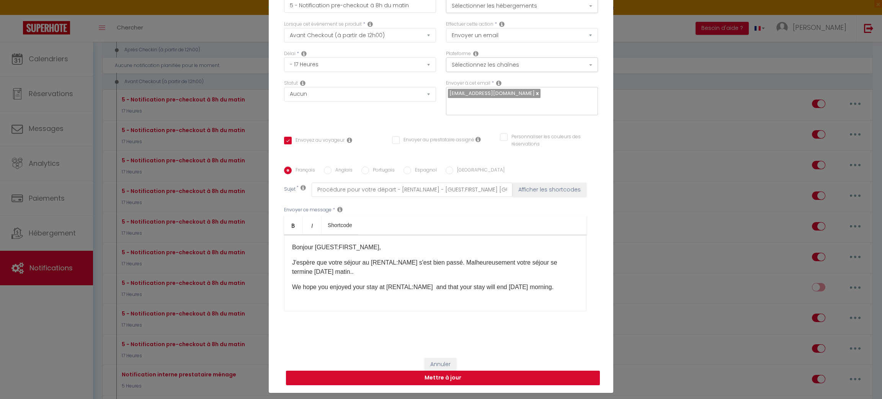
click at [455, 372] on button "Mettre à jour" at bounding box center [443, 377] width 314 height 15
checkbox input "true"
checkbox input "false"
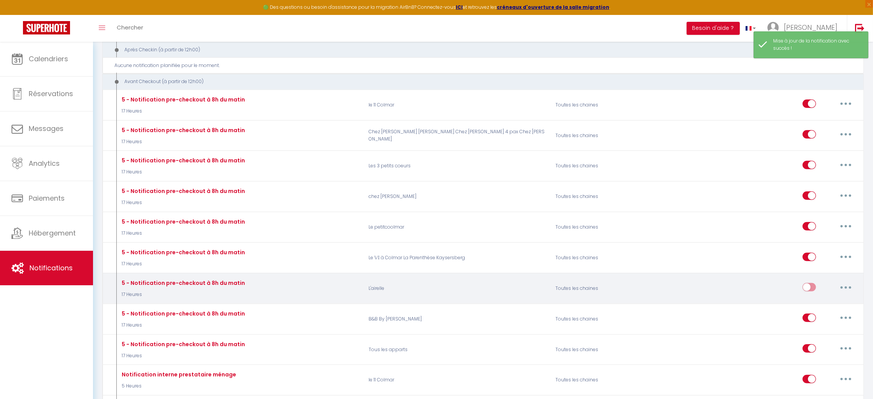
click at [845, 289] on button "button" at bounding box center [845, 287] width 21 height 12
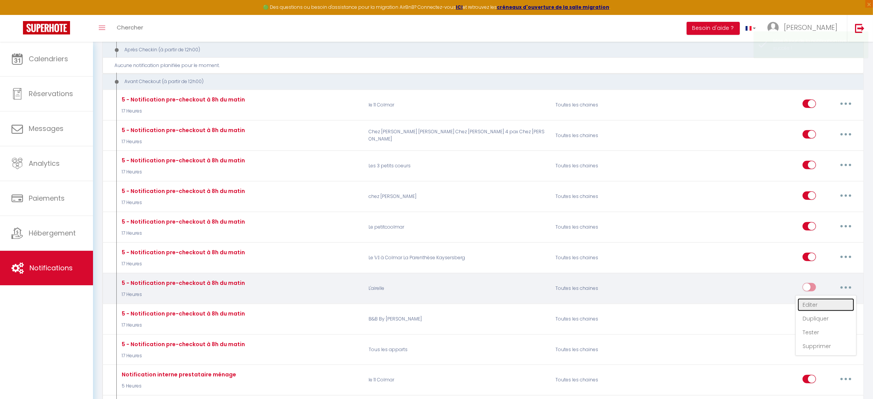
click at [808, 307] on link "Editer" at bounding box center [826, 304] width 57 height 13
type input "5 - Notification pre-checkout à 8h du matin"
select select "4"
select select "17 Heures"
select select
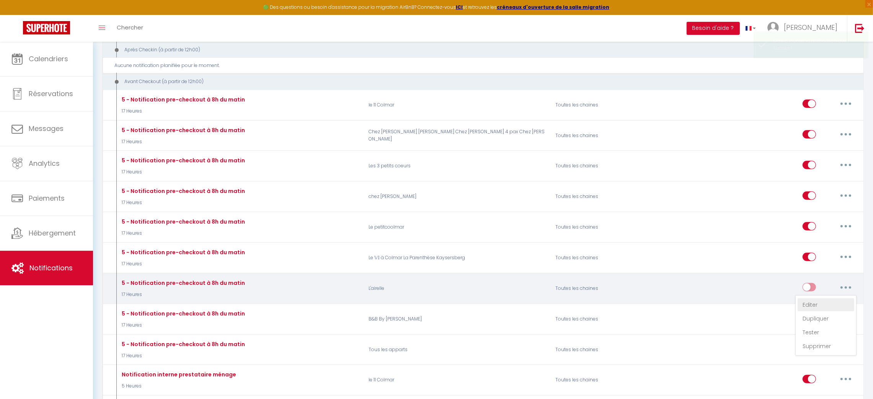
checkbox input "true"
checkbox input "false"
radio input "true"
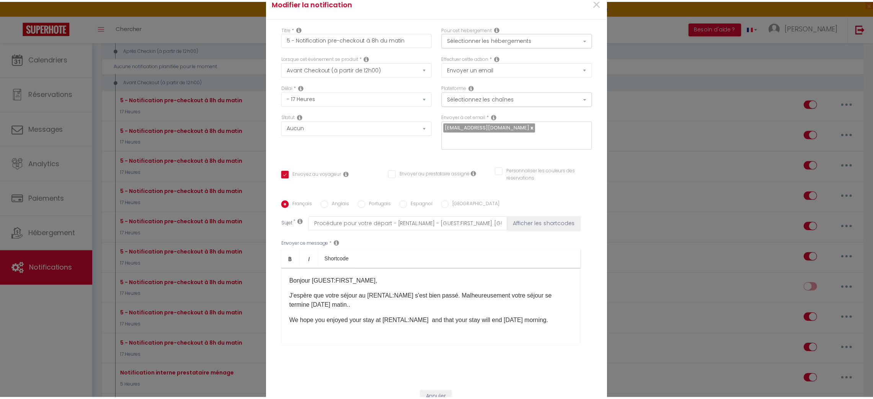
scroll to position [0, 0]
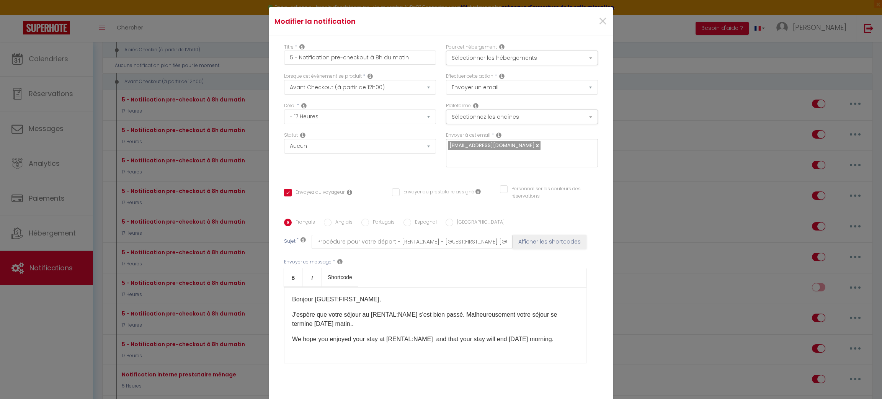
click at [590, 23] on div "×" at bounding box center [555, 21] width 114 height 17
click at [599, 24] on span "×" at bounding box center [603, 21] width 10 height 23
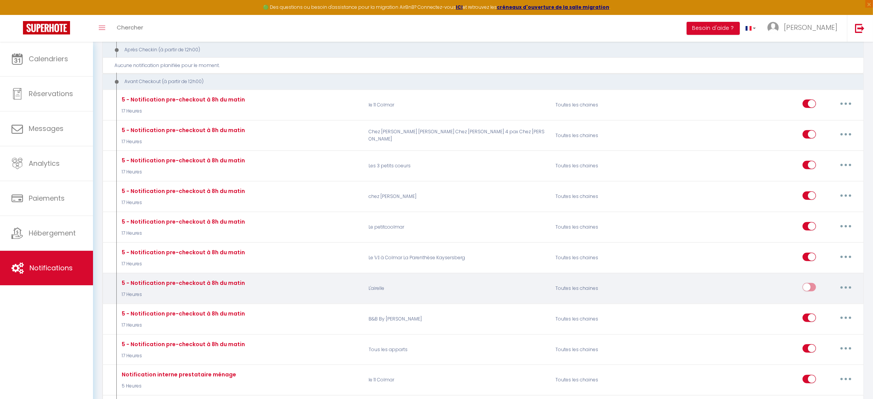
drag, startPoint x: 814, startPoint y: 286, endPoint x: 822, endPoint y: 283, distance: 8.6
click at [822, 283] on div "Editer Dupliquer Tester Supprimer" at bounding box center [829, 288] width 54 height 22
click at [814, 288] on input "checkbox" at bounding box center [808, 288] width 13 height 11
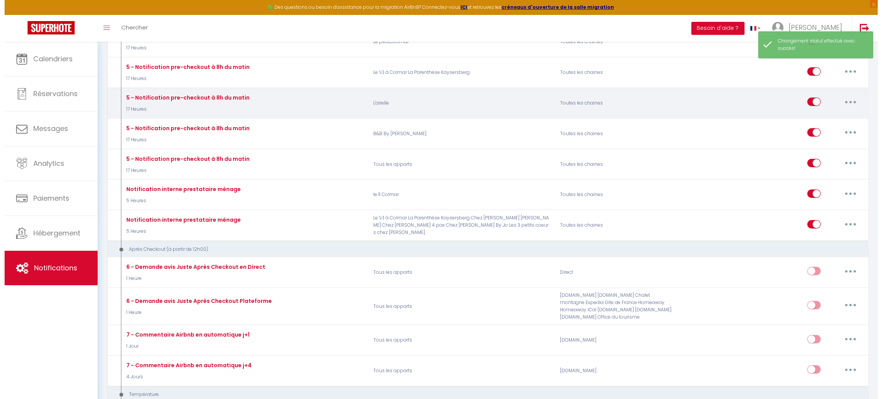
scroll to position [956, 0]
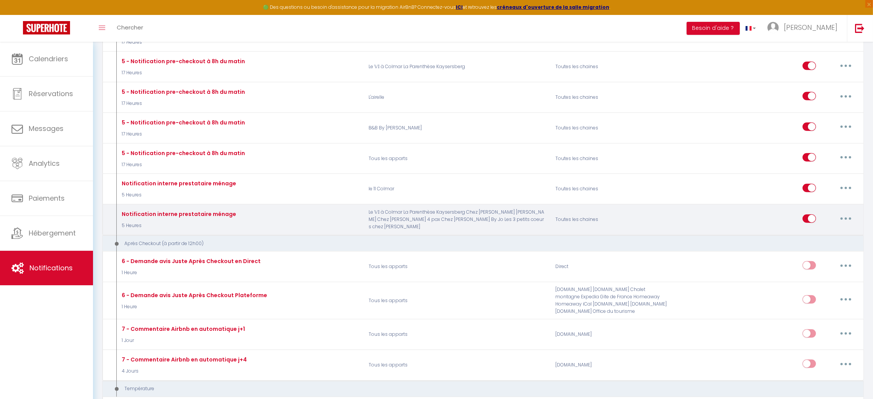
click at [845, 221] on button "button" at bounding box center [845, 218] width 21 height 12
click at [827, 236] on link "Editer" at bounding box center [826, 235] width 57 height 13
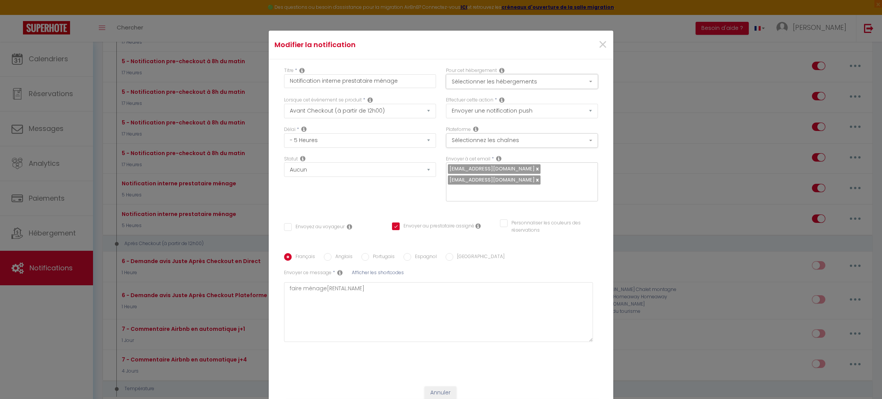
click at [587, 87] on button "Sélectionner les hébergements" at bounding box center [522, 81] width 152 height 15
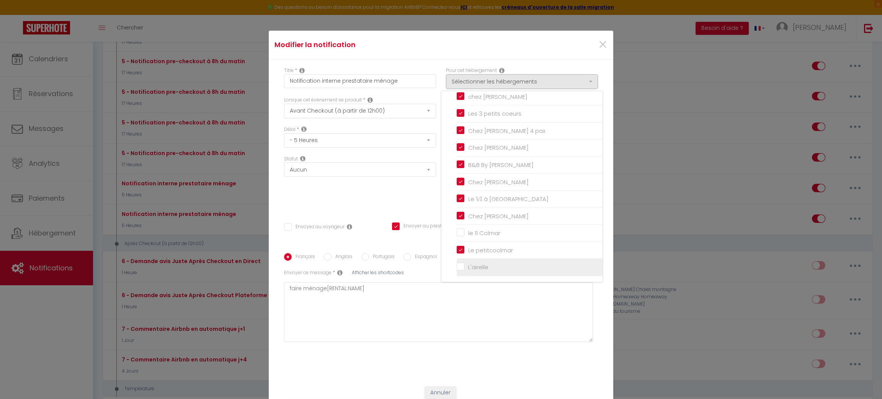
click at [477, 271] on input "L'airelle" at bounding box center [530, 267] width 146 height 8
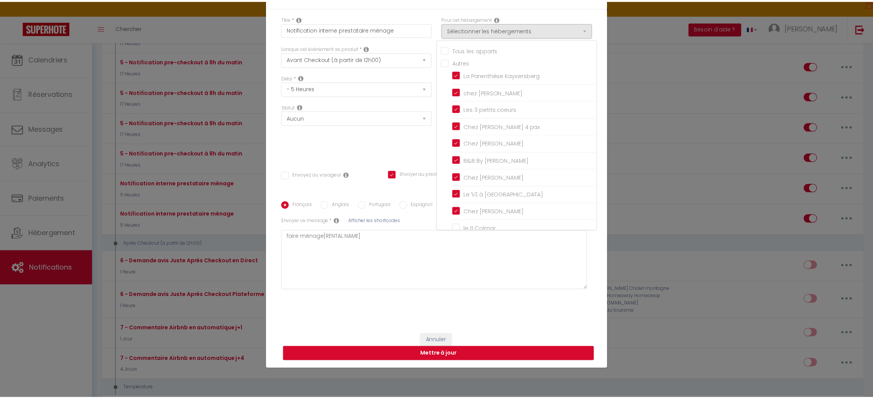
scroll to position [52, 0]
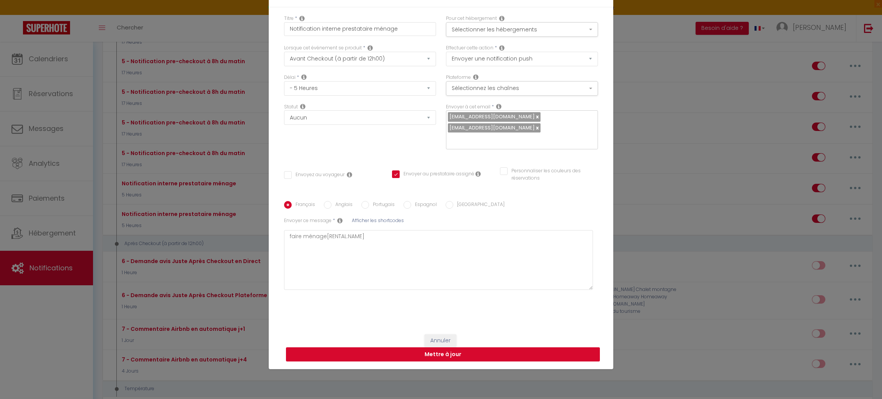
click at [518, 350] on button "Mettre à jour" at bounding box center [443, 354] width 314 height 15
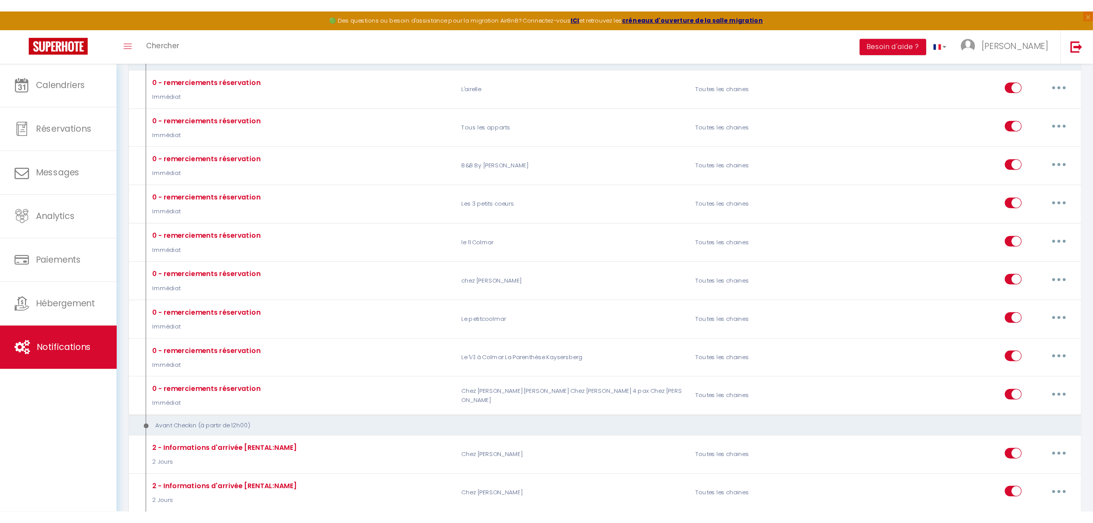
scroll to position [0, 0]
